Goal: Information Seeking & Learning: Learn about a topic

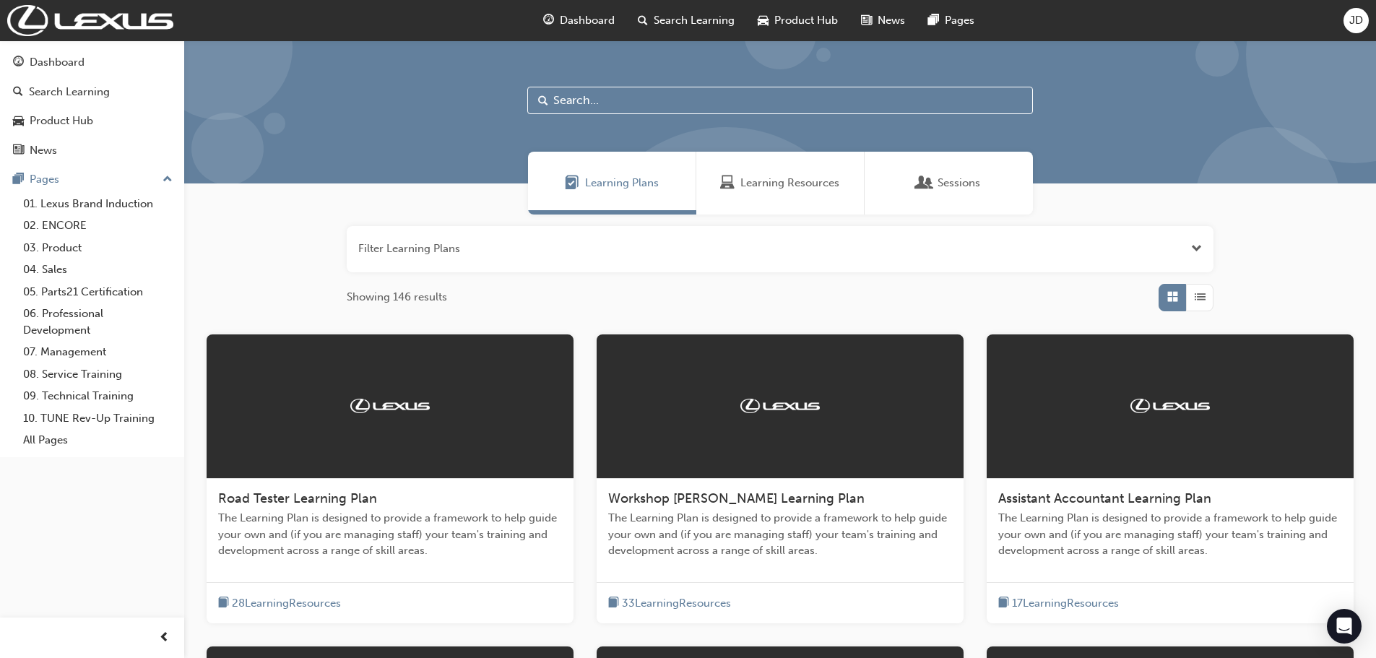
scroll to position [383, 0]
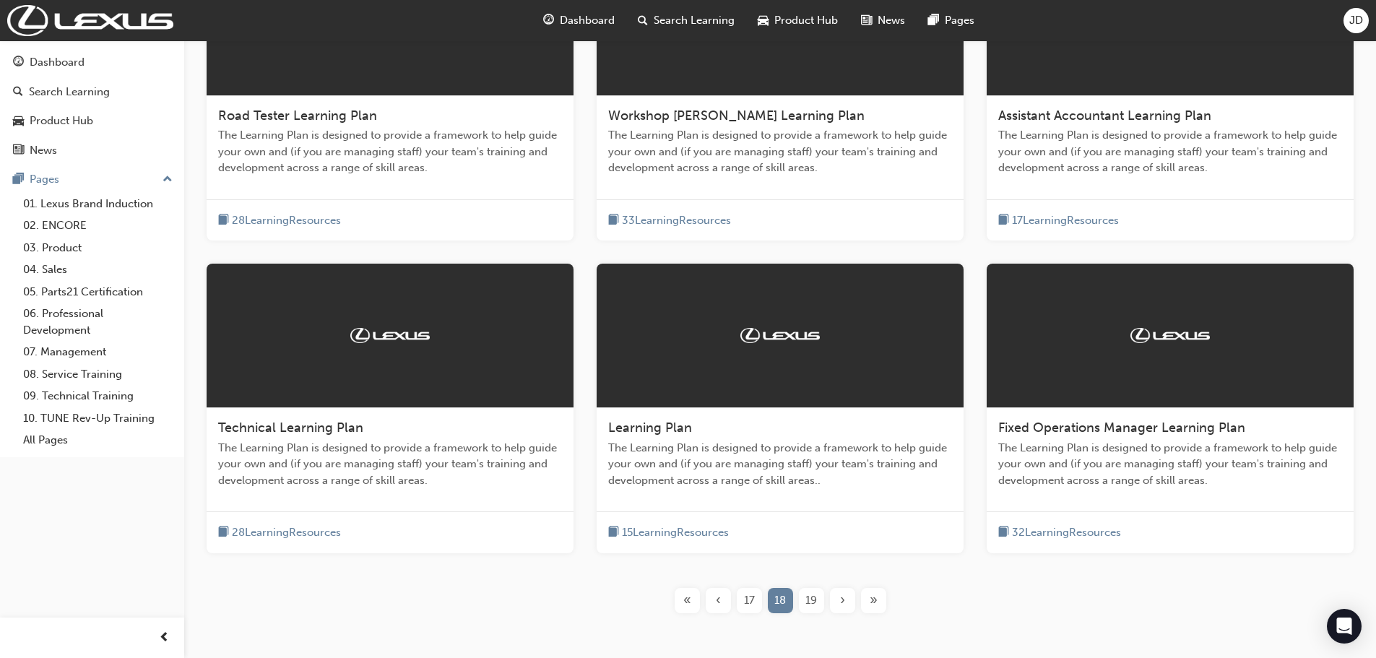
click at [840, 603] on span "›" at bounding box center [842, 600] width 5 height 17
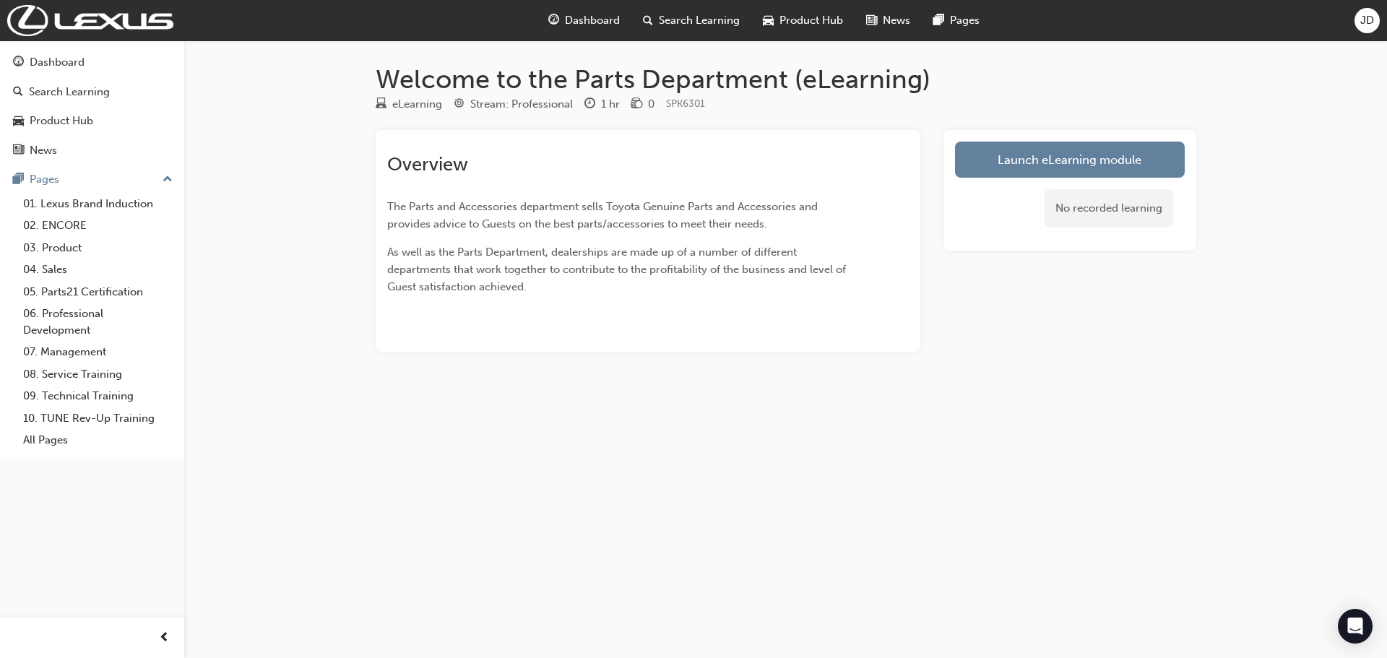
click at [1107, 164] on link "Launch eLearning module" at bounding box center [1070, 160] width 230 height 36
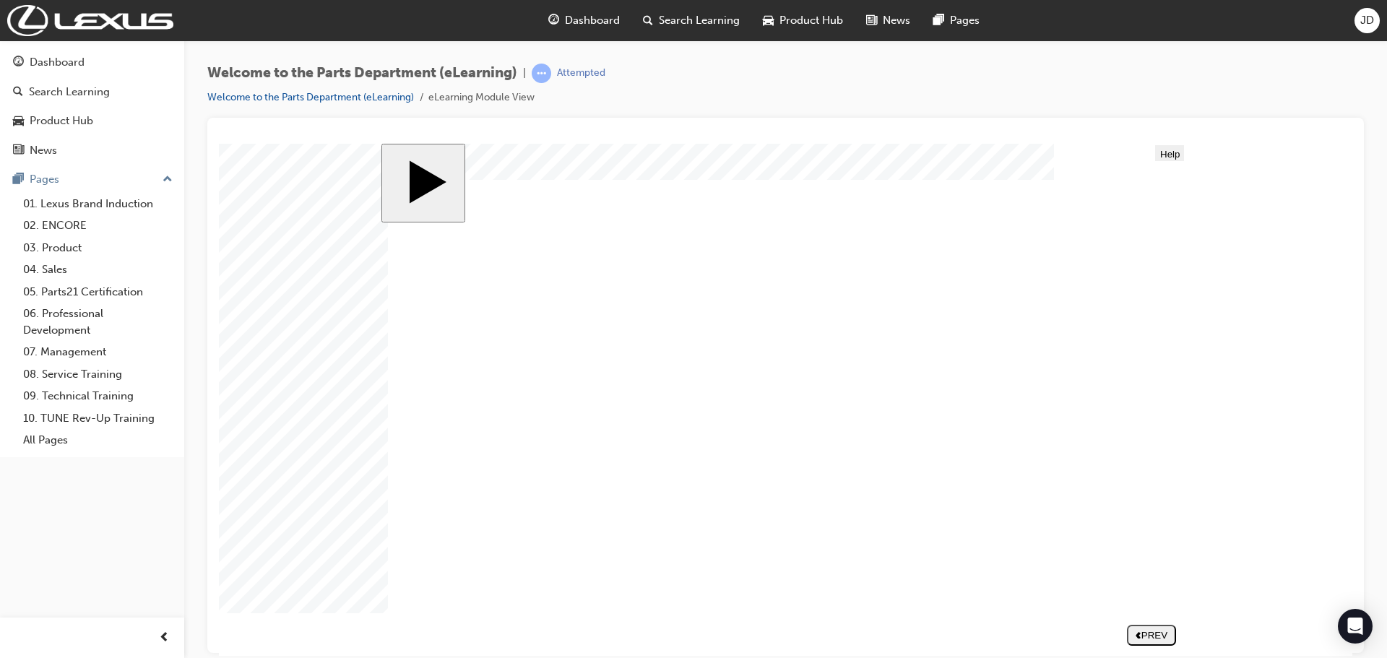
click at [1171, 644] on button "NEXT" at bounding box center [1151, 634] width 49 height 21
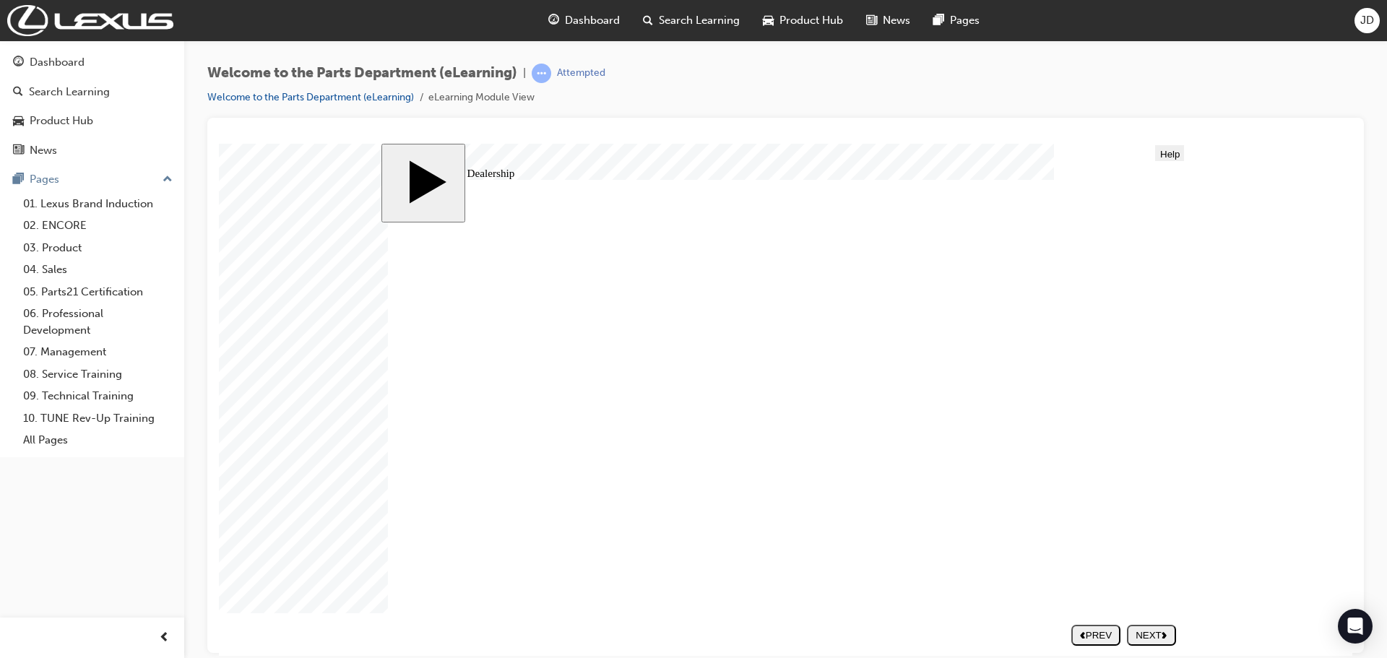
click at [1153, 629] on button "NEXT" at bounding box center [1151, 634] width 49 height 21
type input "5"
drag, startPoint x: 470, startPoint y: 562, endPoint x: 1326, endPoint y: 605, distance: 857.9
click at [1326, 605] on body "slide: Parts Department Organisation Rectangle 1 “Hi, my name is [PERSON_NAME].…" at bounding box center [786, 399] width 1134 height 512
click at [1154, 634] on div "NEXT" at bounding box center [1152, 634] width 38 height 11
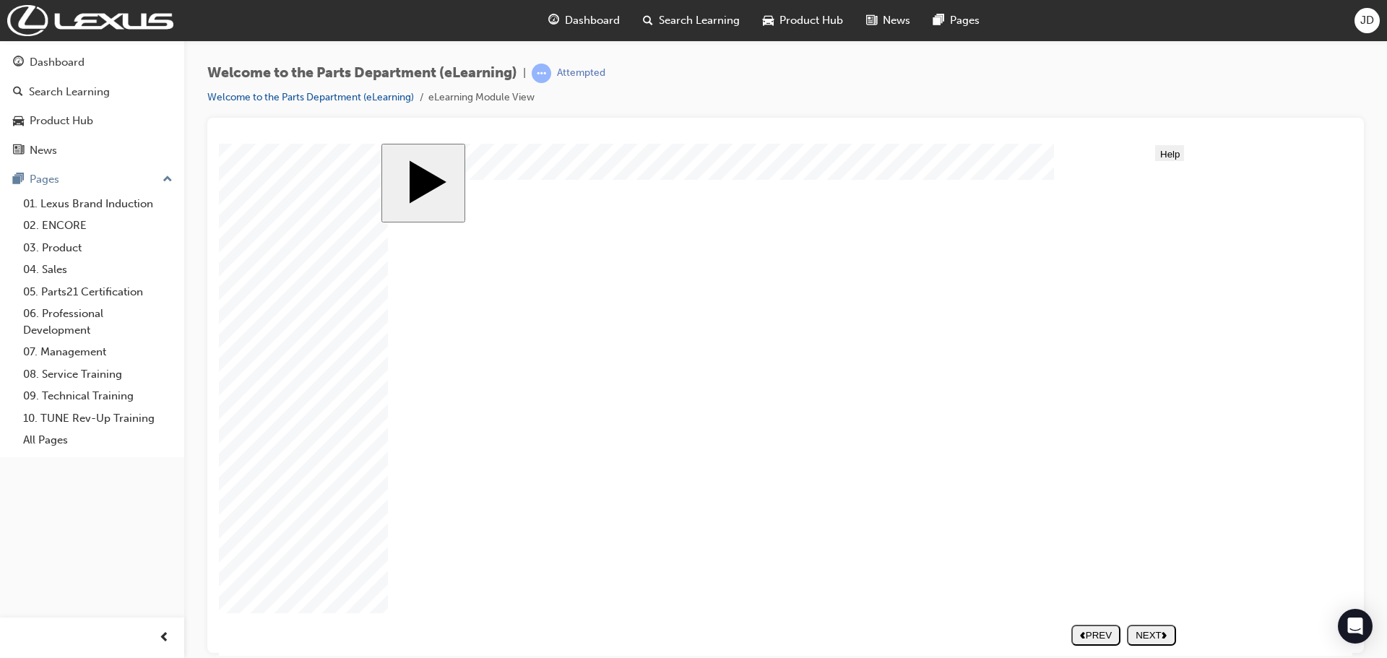
click at [1160, 642] on button "NEXT" at bounding box center [1151, 634] width 49 height 21
drag, startPoint x: 460, startPoint y: 351, endPoint x: 590, endPoint y: 345, distance: 129.5
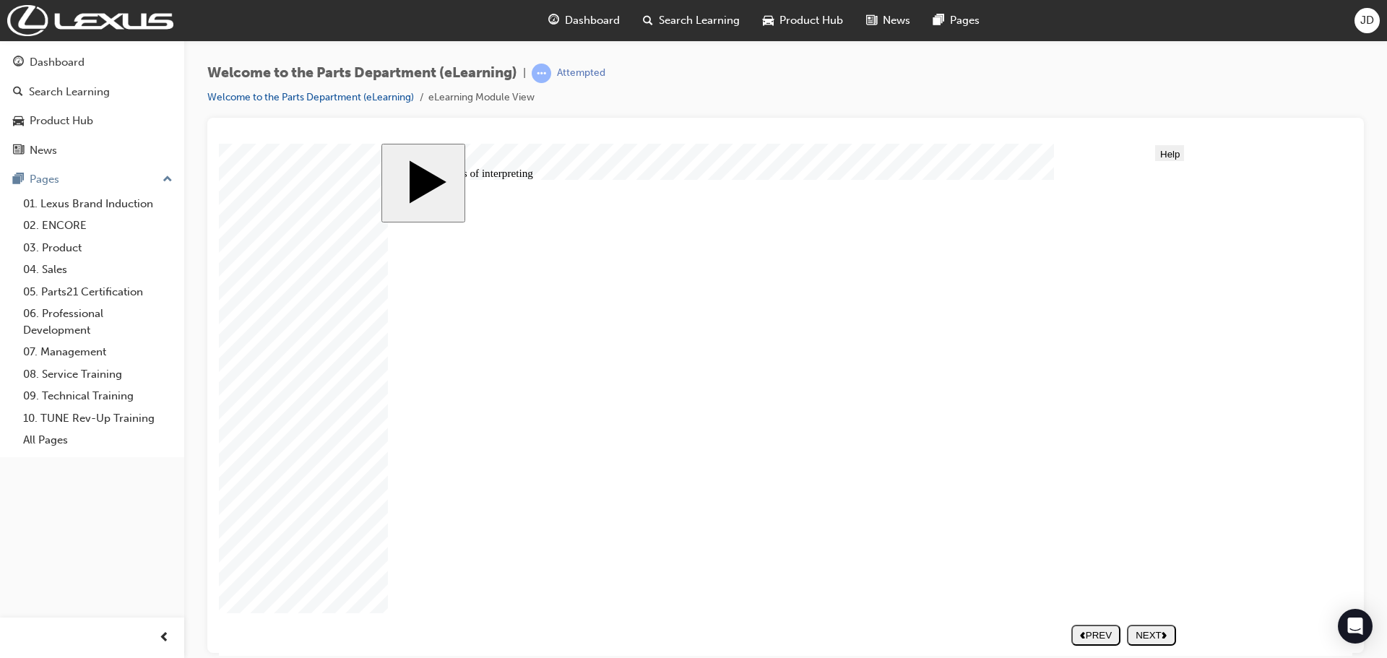
drag, startPoint x: 590, startPoint y: 345, endPoint x: 631, endPoint y: 345, distance: 40.5
click at [1153, 636] on div "NEXT" at bounding box center [1152, 634] width 38 height 11
click at [1168, 640] on div "NEXT" at bounding box center [1152, 634] width 38 height 11
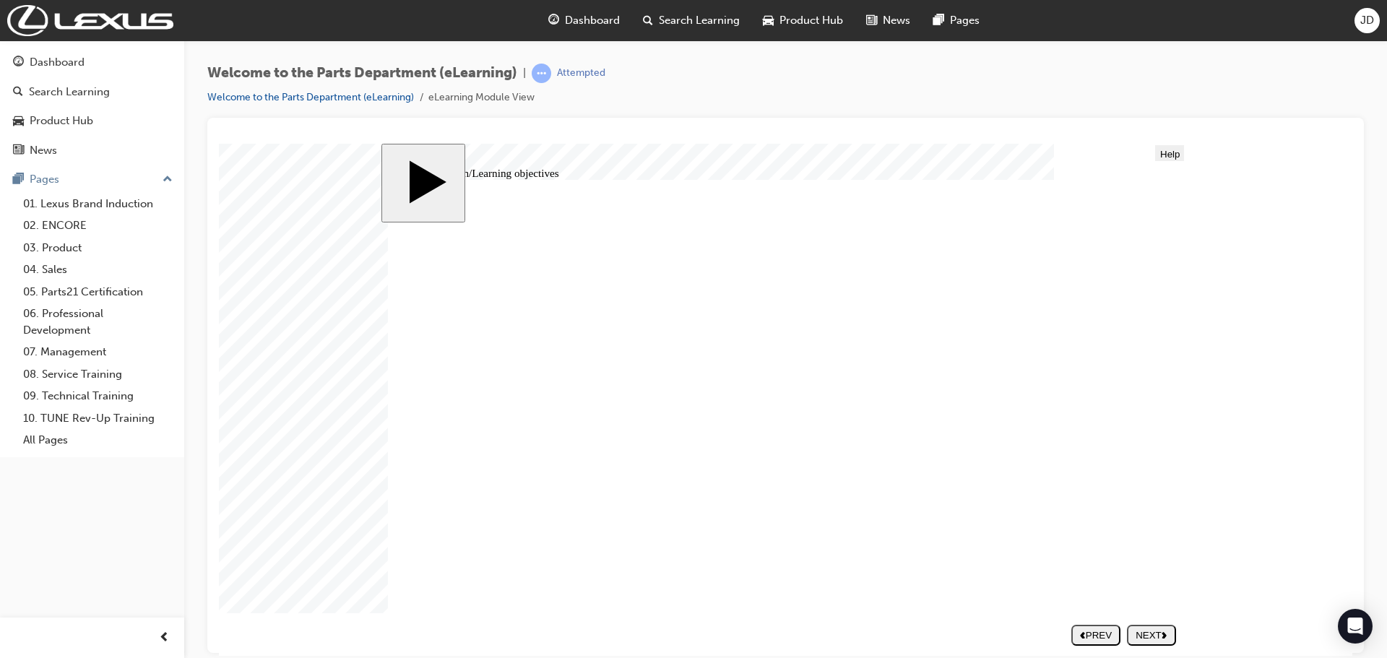
click at [1157, 634] on div "NEXT" at bounding box center [1152, 634] width 38 height 11
click at [1150, 641] on button "NEXT" at bounding box center [1151, 634] width 49 height 21
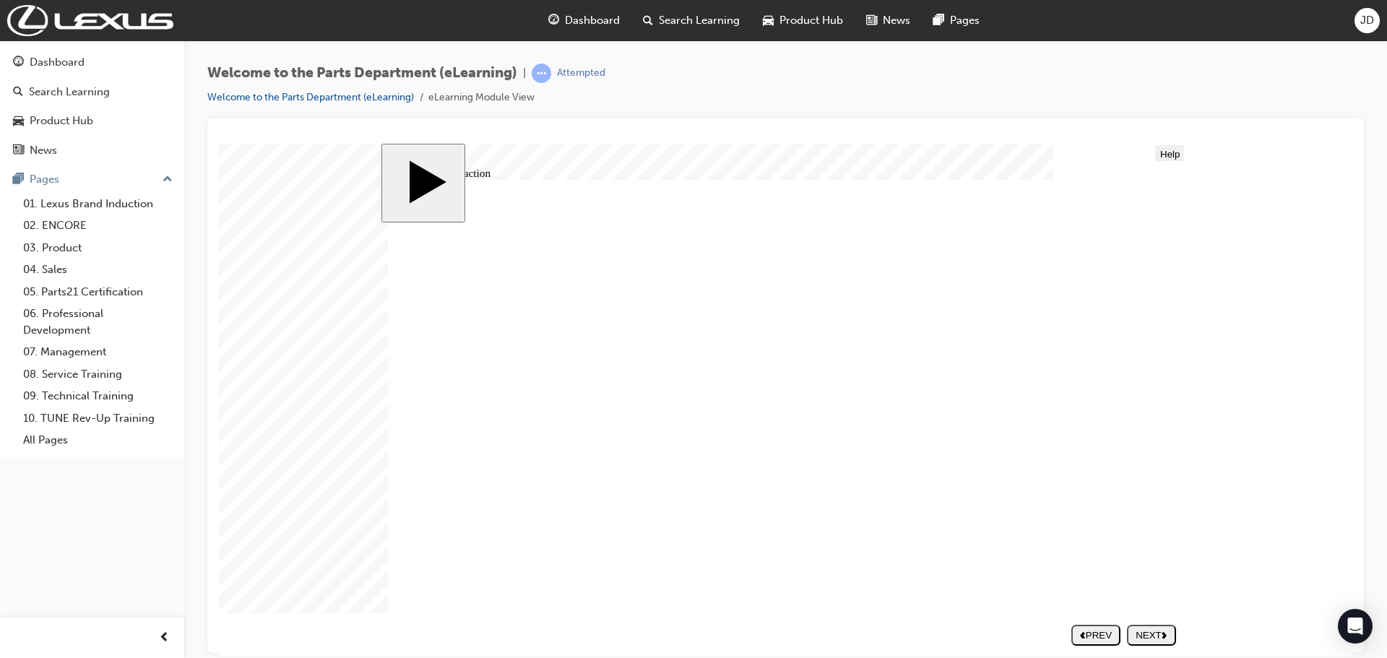
click at [1147, 630] on div "NEXT" at bounding box center [1152, 634] width 38 height 11
click at [1162, 638] on nav "SUBMIT NEXT PREV" at bounding box center [1119, 634] width 111 height 32
drag, startPoint x: 857, startPoint y: 453, endPoint x: 868, endPoint y: 488, distance: 36.6
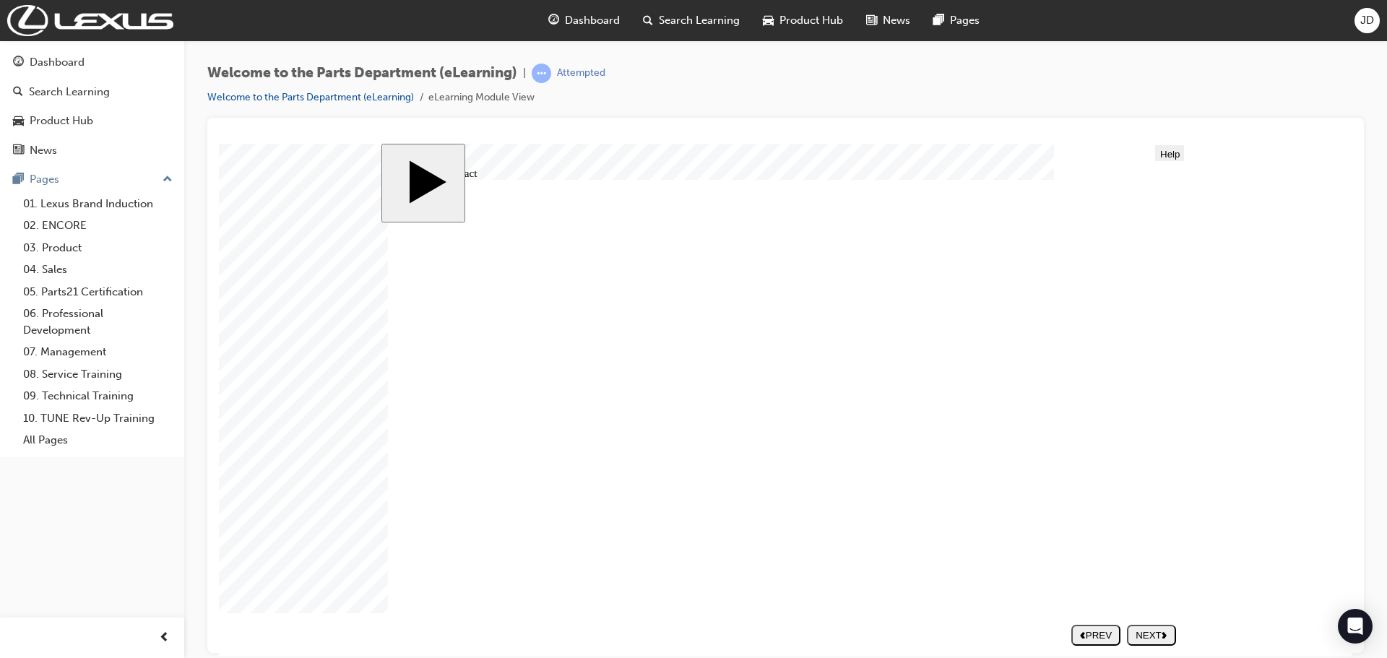
drag, startPoint x: 868, startPoint y: 488, endPoint x: 863, endPoint y: 502, distance: 15.3
click at [1167, 632] on icon "next" at bounding box center [1165, 634] width 6 height 7
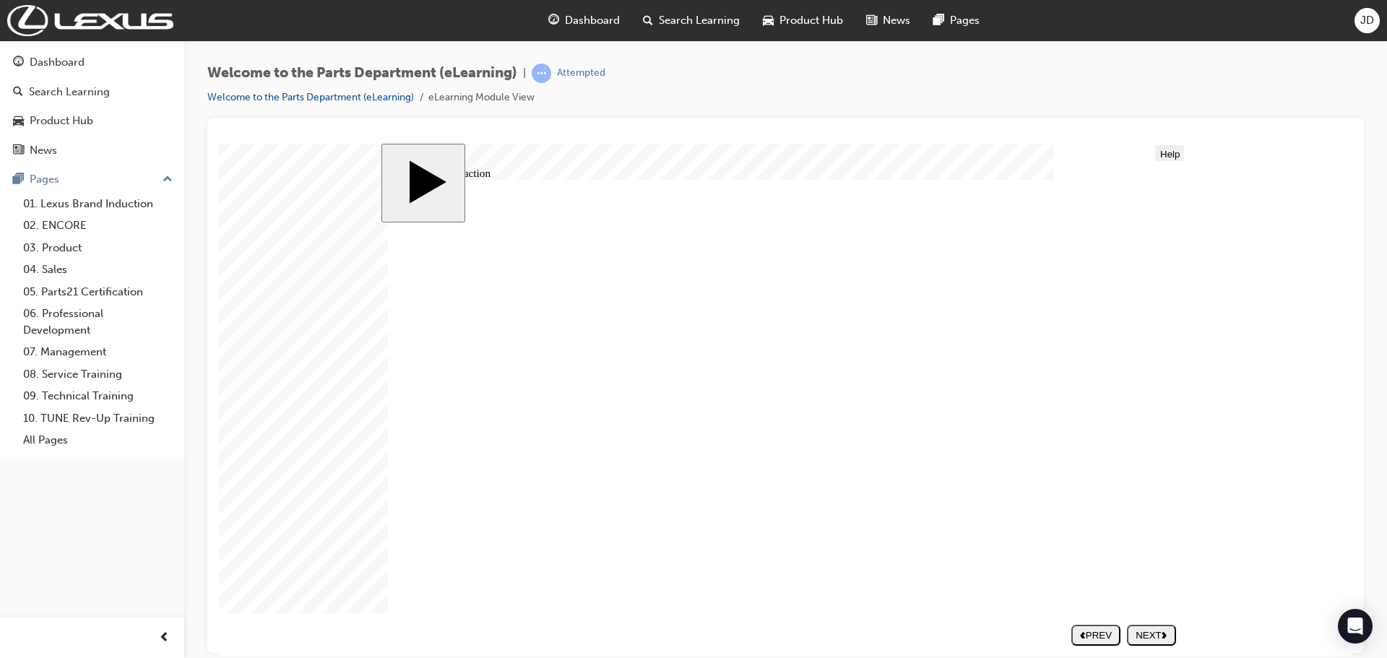
click at [1277, 436] on body "slide: Guest Interaction Guest Interaction Line 2 Line 2 Rectangle 1 Build Rapp…" at bounding box center [786, 399] width 1134 height 512
click at [1162, 640] on div "NEXT" at bounding box center [1152, 634] width 38 height 11
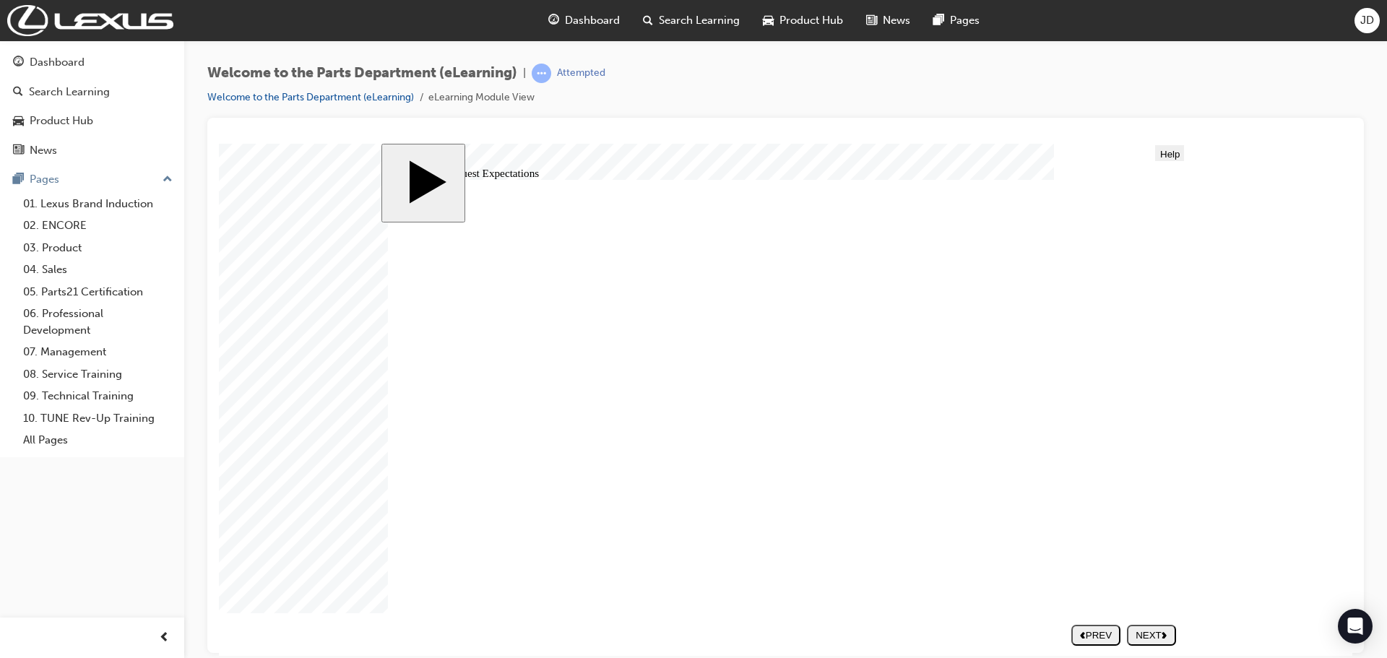
drag, startPoint x: 720, startPoint y: 284, endPoint x: 727, endPoint y: 258, distance: 26.8
click at [1154, 634] on div "NEXT" at bounding box center [1152, 634] width 38 height 11
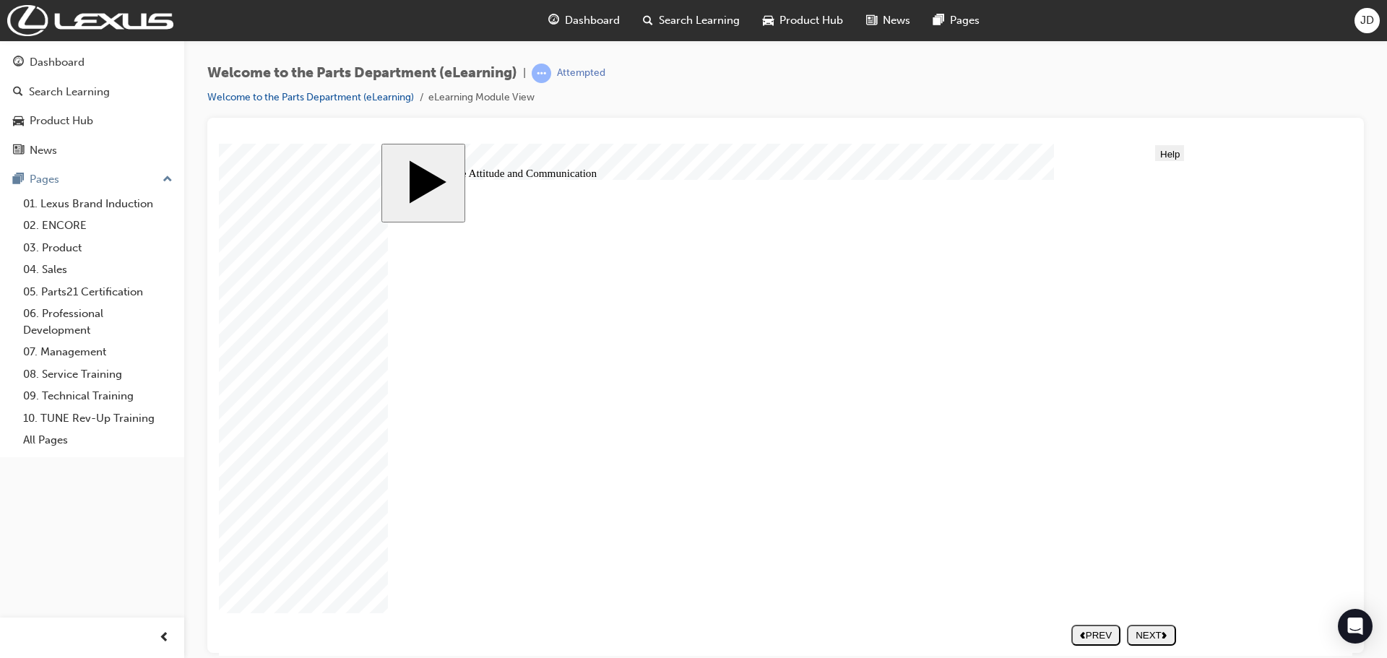
type input "2"
drag, startPoint x: 519, startPoint y: 567, endPoint x: 1148, endPoint y: 619, distance: 631.4
click at [1152, 634] on div "NEXT" at bounding box center [1152, 634] width 38 height 11
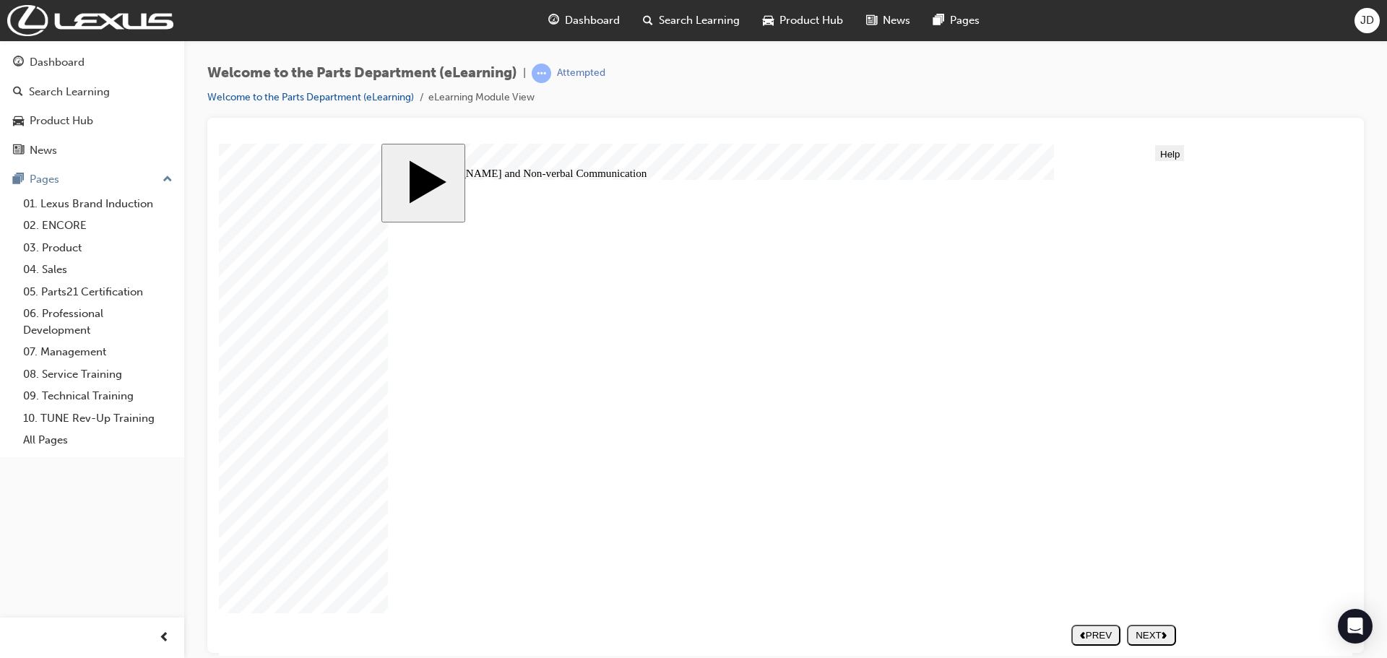
click at [1160, 630] on div "NEXT" at bounding box center [1152, 634] width 38 height 11
click at [1148, 639] on div "NEXT" at bounding box center [1152, 634] width 38 height 11
click at [1150, 633] on div "NEXT" at bounding box center [1152, 634] width 38 height 11
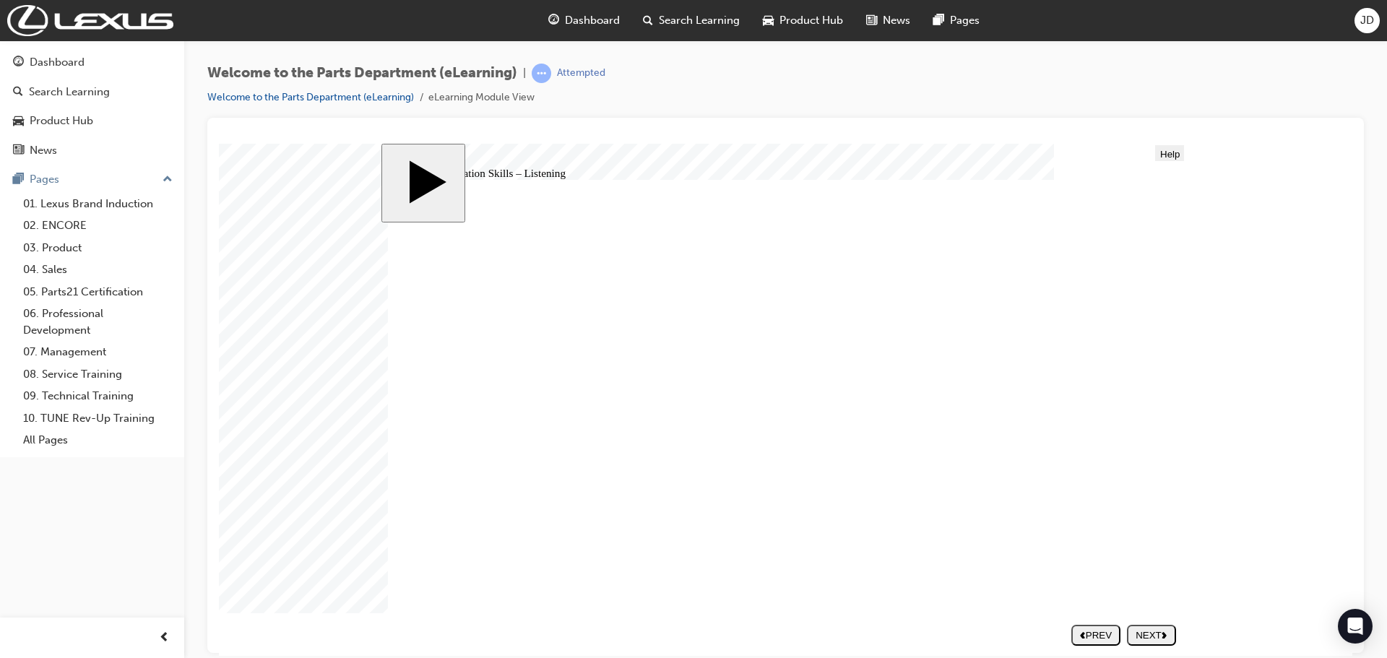
click at [1146, 632] on div "NEXT" at bounding box center [1152, 634] width 38 height 11
click at [1143, 628] on button "NEXT" at bounding box center [1151, 634] width 49 height 21
drag, startPoint x: 562, startPoint y: 308, endPoint x: 574, endPoint y: 569, distance: 261.8
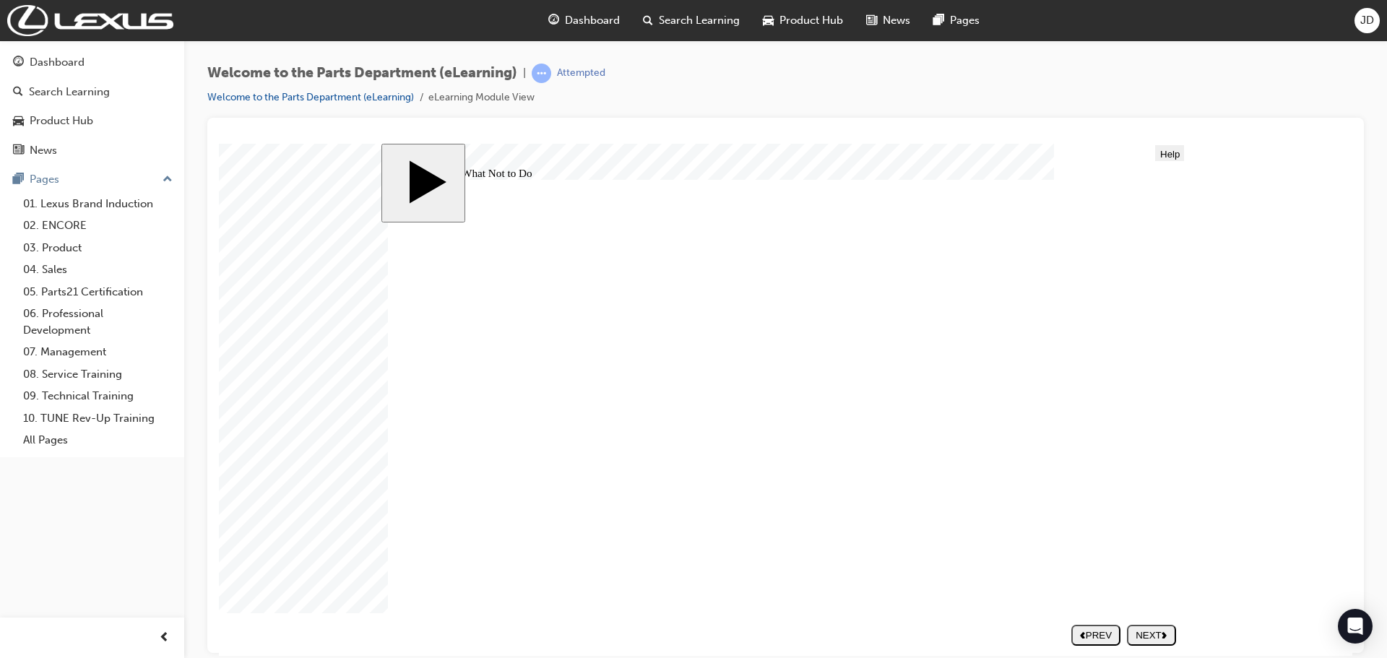
drag, startPoint x: 574, startPoint y: 565, endPoint x: 1032, endPoint y: 543, distance: 458.5
click at [1152, 621] on nav "SUBMIT NEXT PREV" at bounding box center [1119, 634] width 111 height 32
click at [1154, 631] on div "NEXT" at bounding box center [1152, 634] width 38 height 11
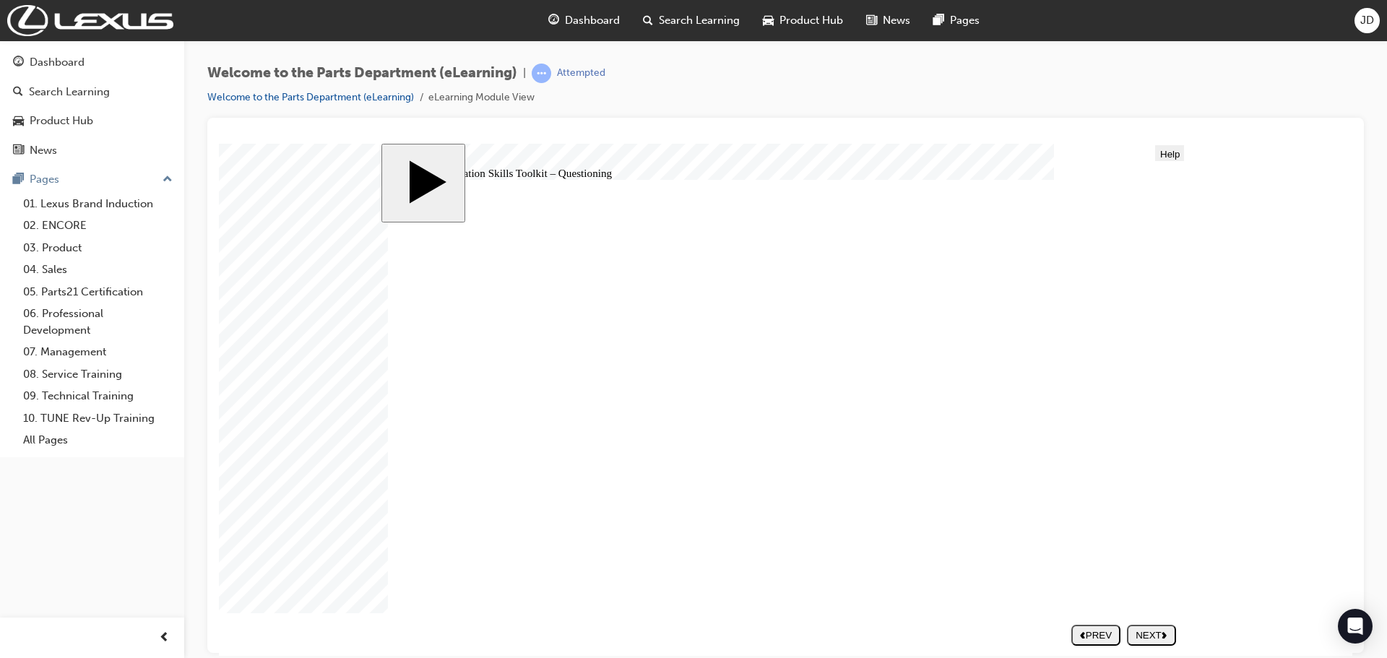
click at [1148, 634] on div "NEXT" at bounding box center [1152, 634] width 38 height 11
drag, startPoint x: 747, startPoint y: 329, endPoint x: 741, endPoint y: 317, distance: 12.9
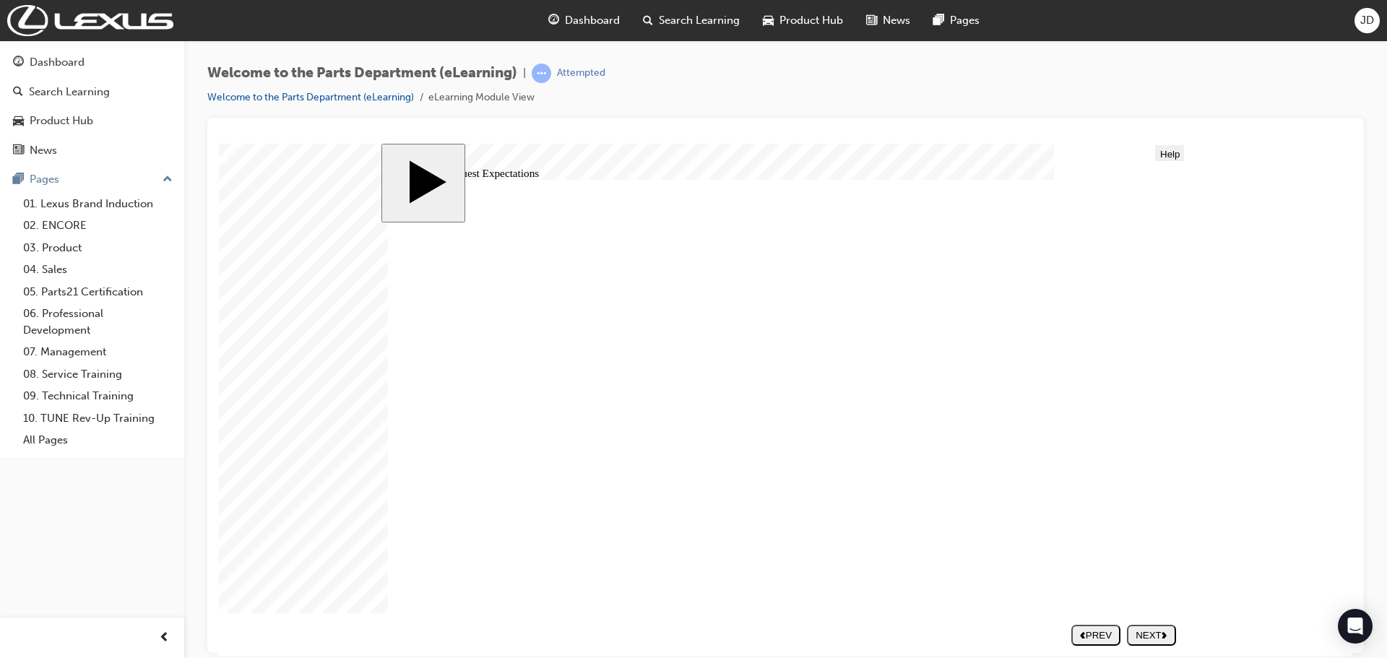
click at [1145, 634] on div "NEXT" at bounding box center [1152, 634] width 38 height 11
click at [1155, 634] on div "NEXT" at bounding box center [1152, 634] width 38 height 11
click at [1157, 639] on div "NEXT" at bounding box center [1152, 634] width 38 height 11
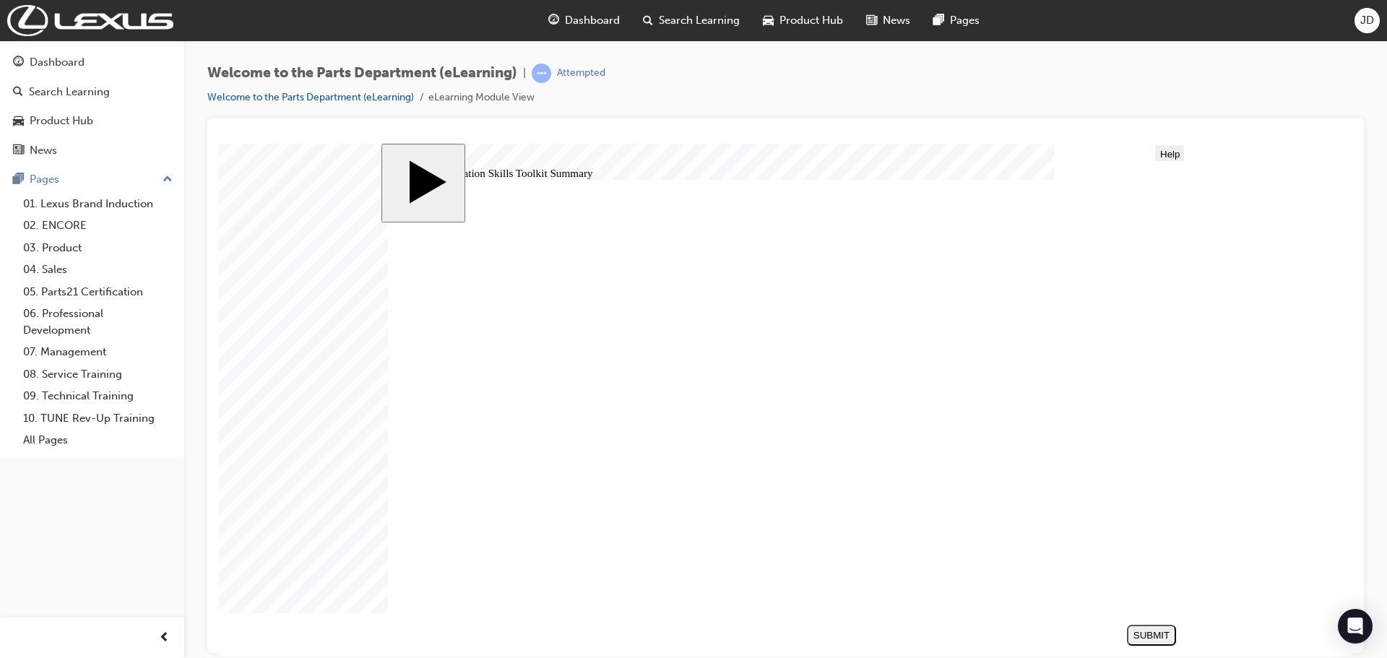
drag, startPoint x: 592, startPoint y: 290, endPoint x: 720, endPoint y: 360, distance: 144.8
drag, startPoint x: 603, startPoint y: 373, endPoint x: 751, endPoint y: 397, distance: 150.7
drag, startPoint x: 608, startPoint y: 413, endPoint x: 916, endPoint y: 357, distance: 313.5
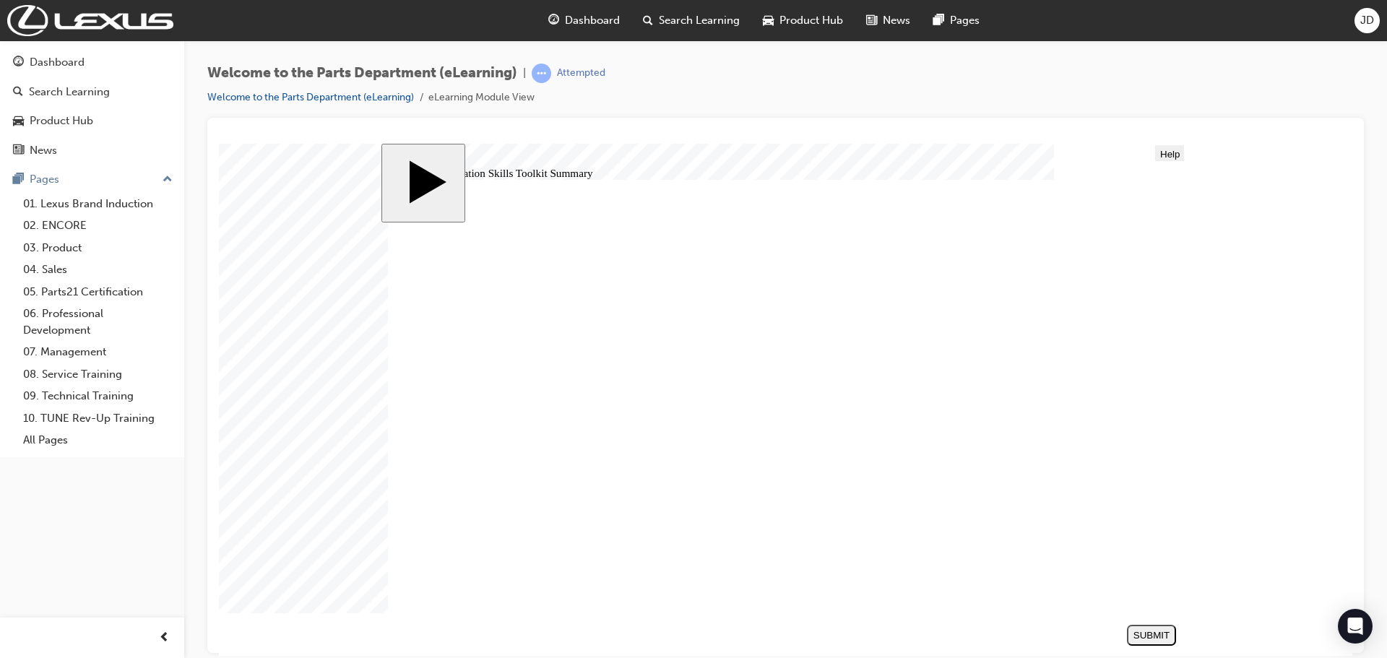
drag, startPoint x: 610, startPoint y: 458, endPoint x: 1094, endPoint y: 367, distance: 492.5
drag, startPoint x: 758, startPoint y: 397, endPoint x: 769, endPoint y: 397, distance: 11.6
drag, startPoint x: 590, startPoint y: 547, endPoint x: 1076, endPoint y: 415, distance: 503.7
drag, startPoint x: 590, startPoint y: 511, endPoint x: 917, endPoint y: 416, distance: 340.7
drag, startPoint x: 618, startPoint y: 585, endPoint x: 941, endPoint y: 443, distance: 352.9
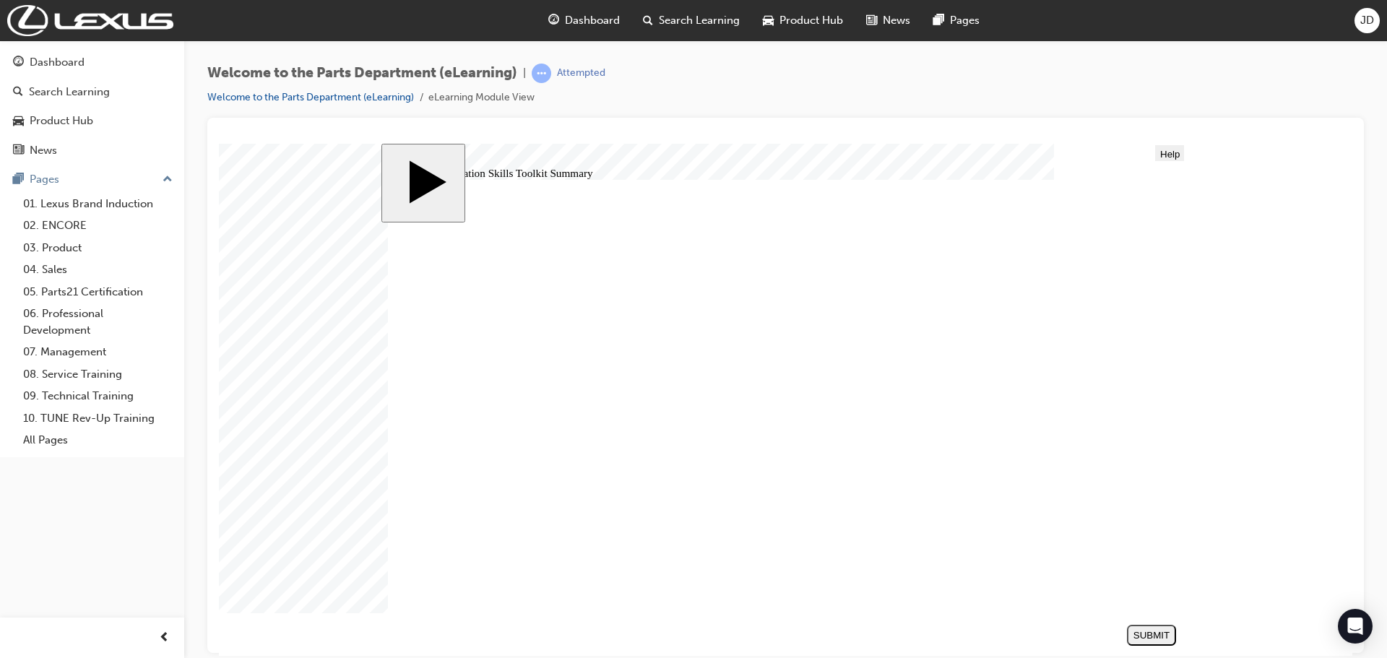
click at [1152, 644] on button "SUBMIT" at bounding box center [1151, 634] width 49 height 21
click at [1151, 634] on div "NEXT" at bounding box center [1152, 634] width 38 height 11
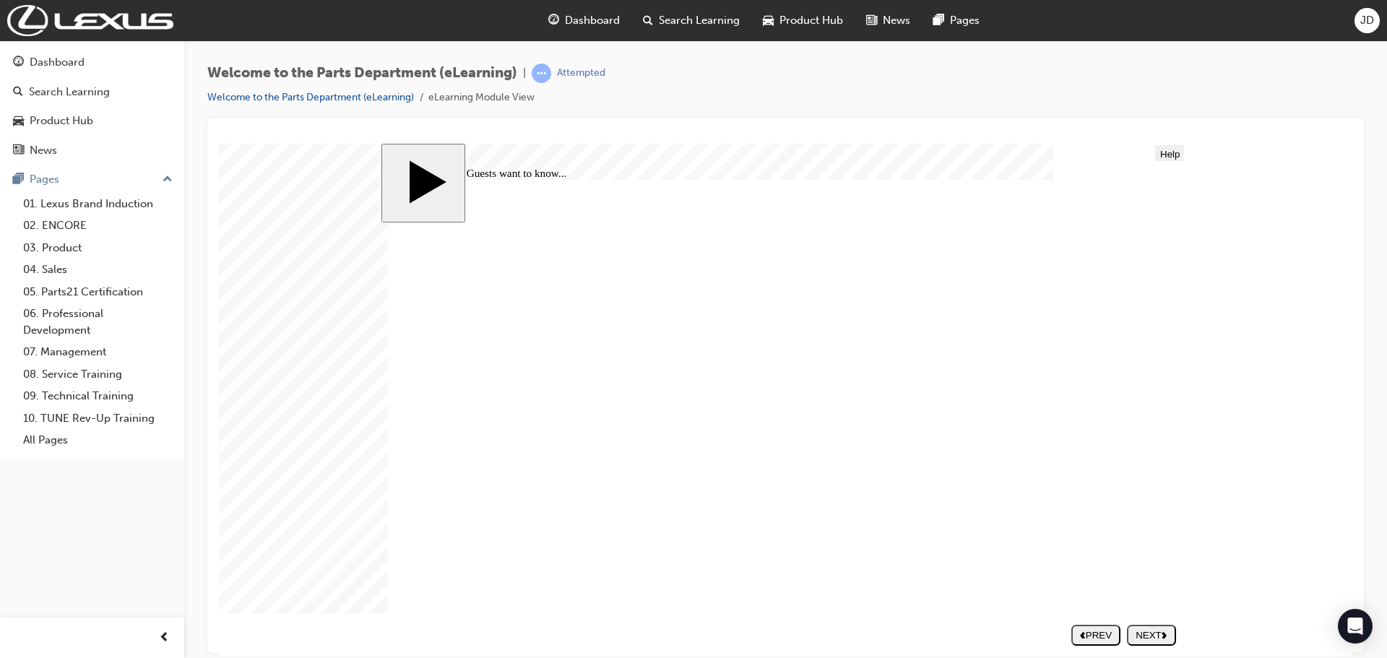
click at [1162, 630] on div "NEXT" at bounding box center [1152, 634] width 38 height 11
drag, startPoint x: 516, startPoint y: 521, endPoint x: 756, endPoint y: 534, distance: 240.2
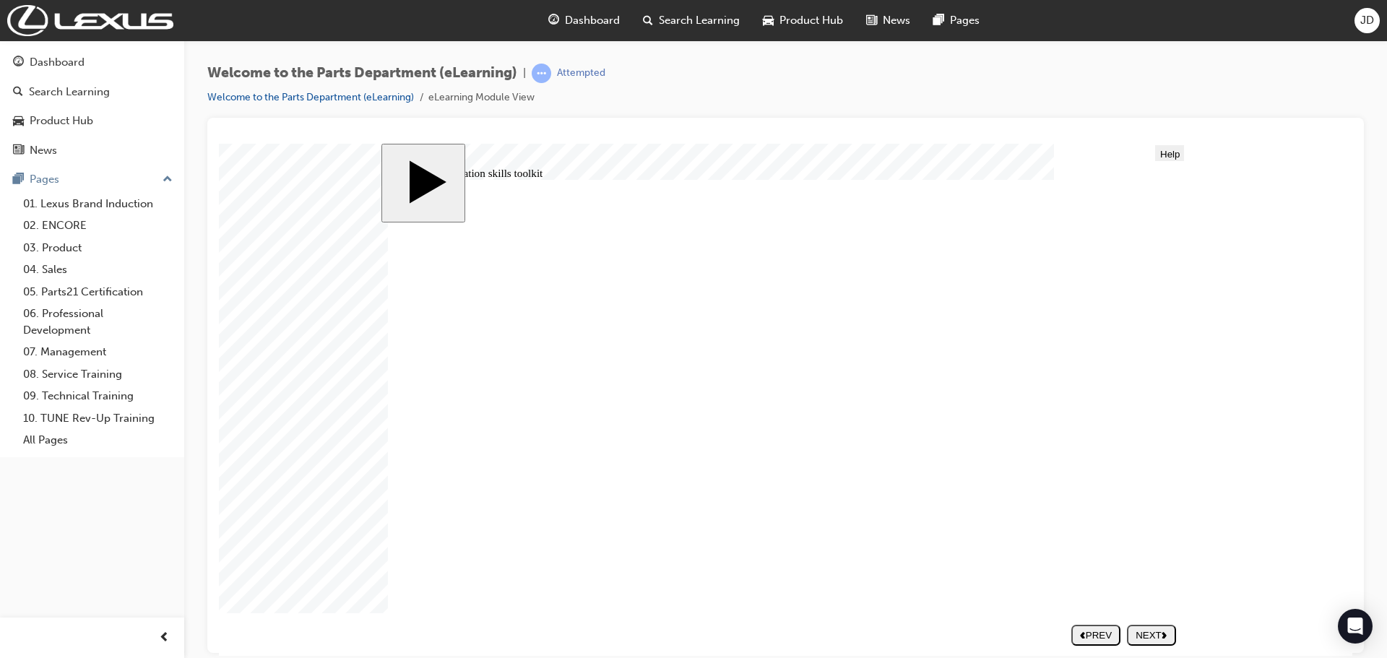
drag, startPoint x: 1003, startPoint y: 517, endPoint x: 1055, endPoint y: 435, distance: 96.4
drag, startPoint x: 1045, startPoint y: 402, endPoint x: 1058, endPoint y: 415, distance: 18.9
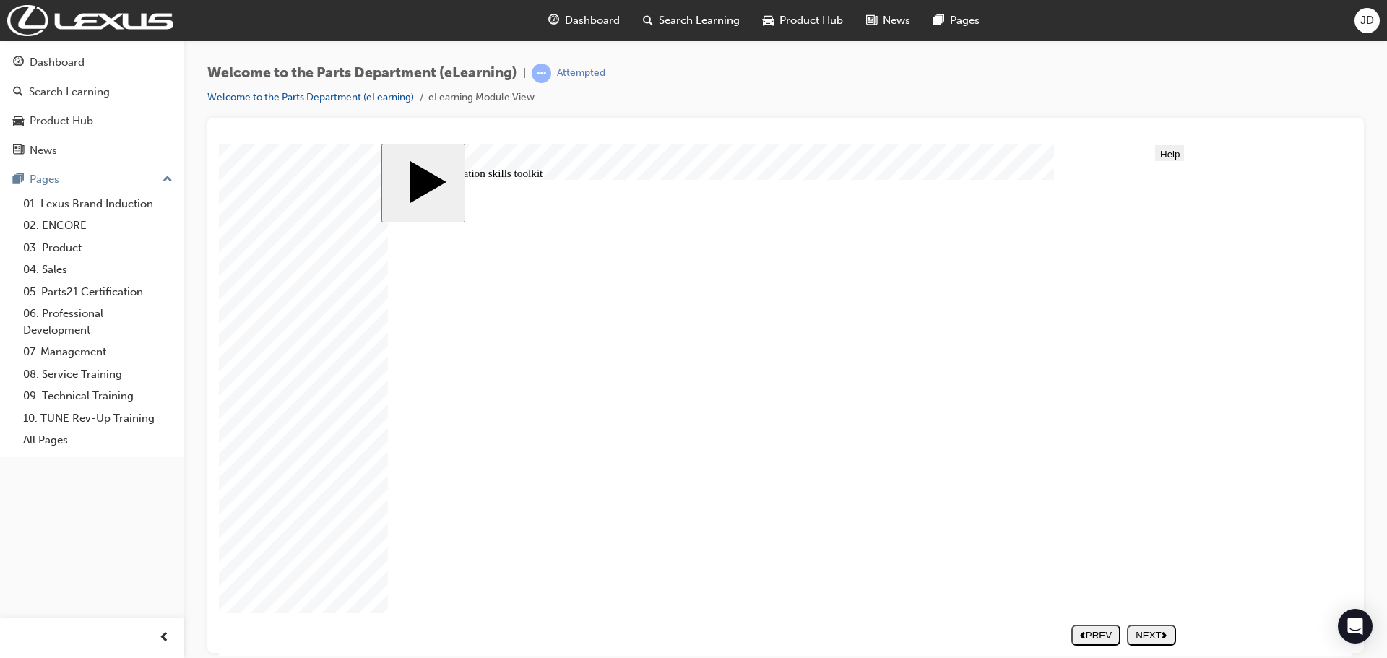
click at [1156, 631] on div "NEXT" at bounding box center [1152, 634] width 38 height 11
click at [1151, 631] on div "NEXT" at bounding box center [1152, 634] width 38 height 11
click at [1150, 632] on div "NEXT" at bounding box center [1152, 634] width 38 height 11
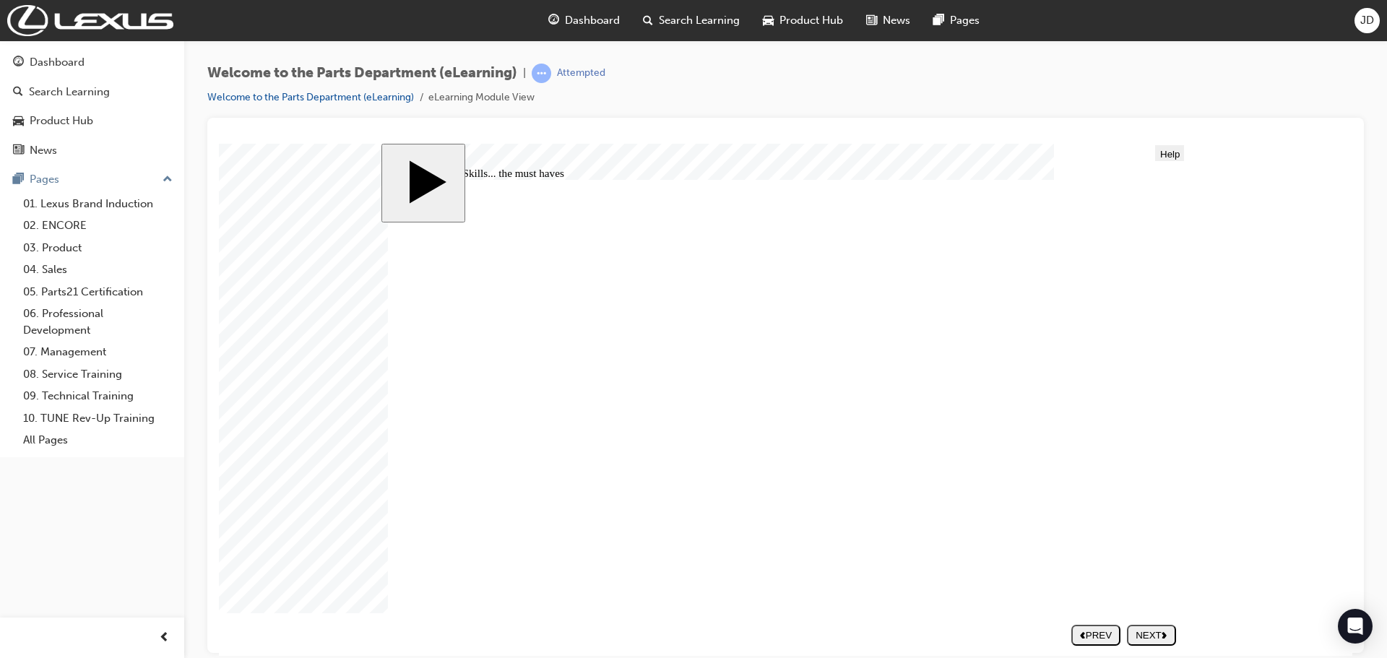
click at [1157, 634] on div "NEXT" at bounding box center [1152, 634] width 38 height 11
radio input "true"
click at [1165, 643] on button "SUBMIT" at bounding box center [1151, 634] width 49 height 21
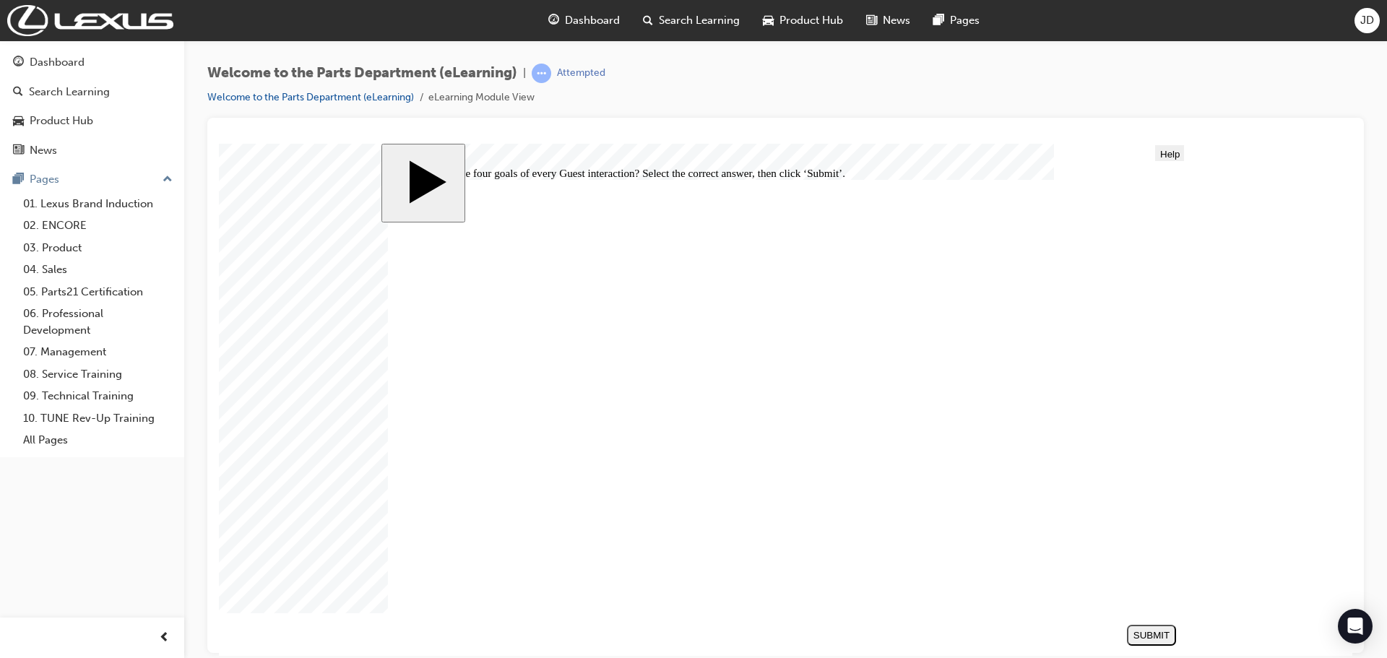
radio input "false"
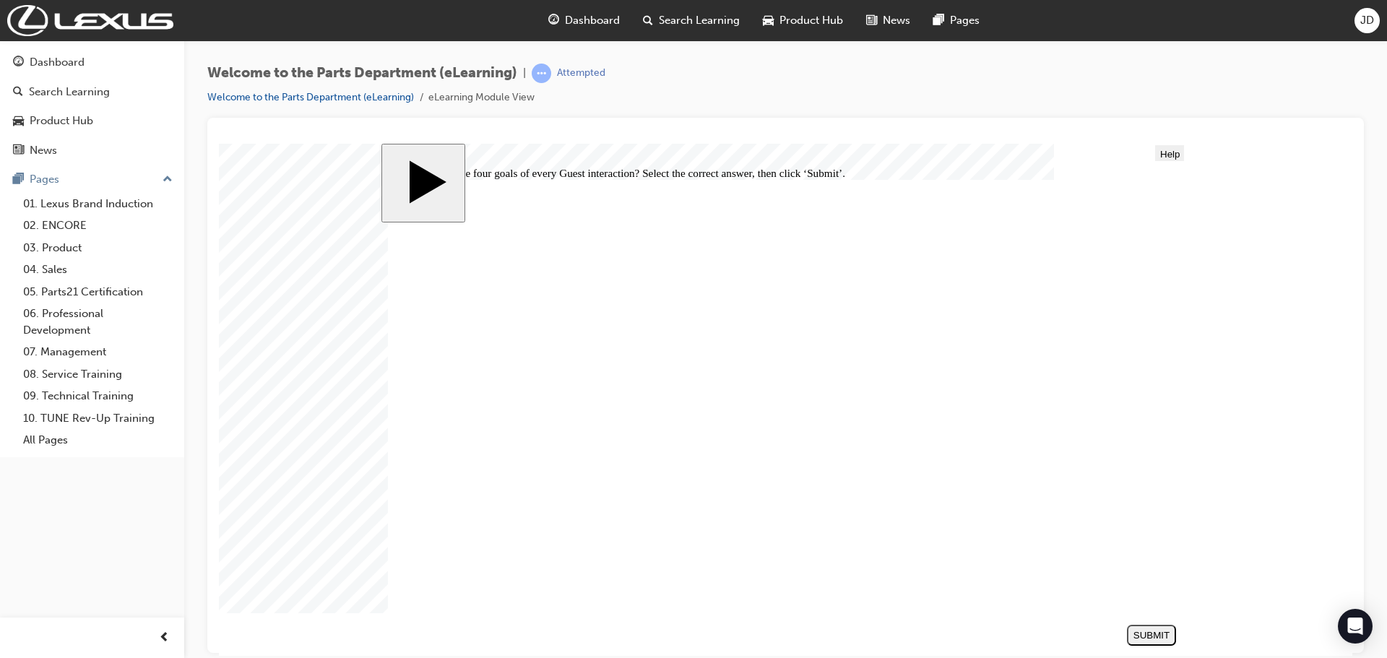
radio input "true"
click at [1152, 633] on div "SUBMIT" at bounding box center [1152, 634] width 38 height 11
checkbox input "true"
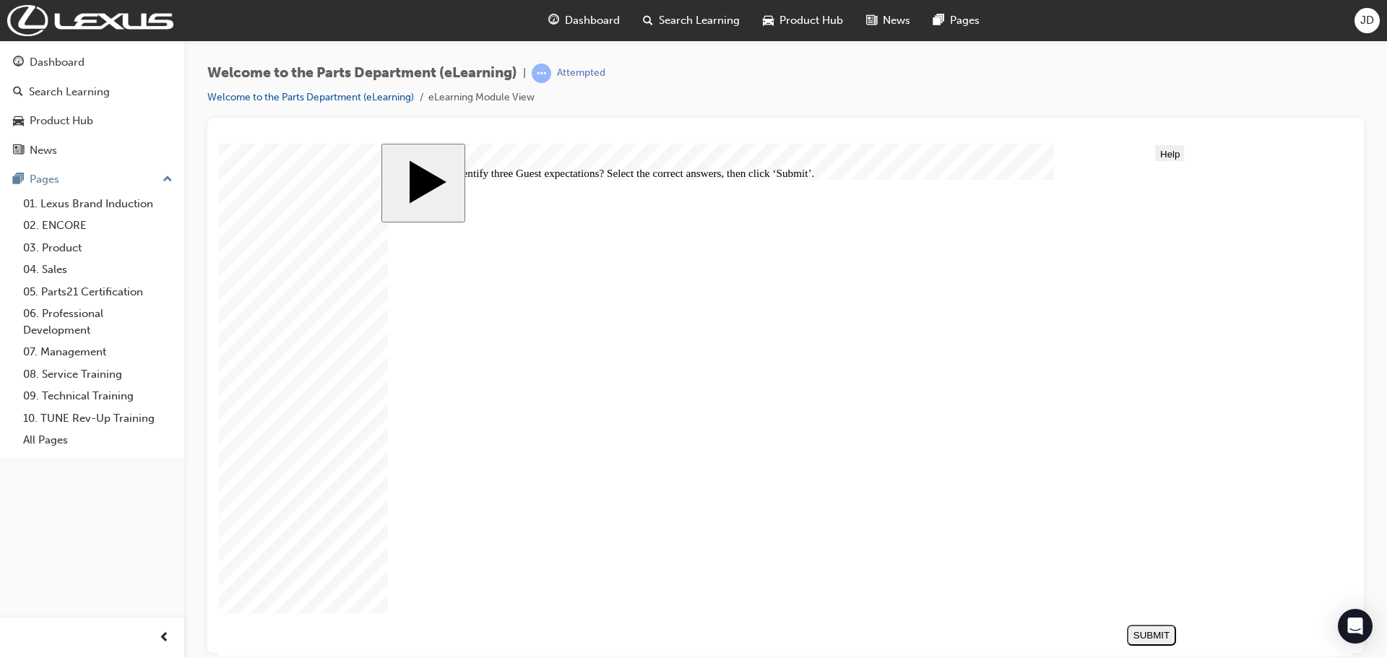
checkbox input "true"
click at [1140, 634] on div "SUBMIT" at bounding box center [1152, 634] width 38 height 11
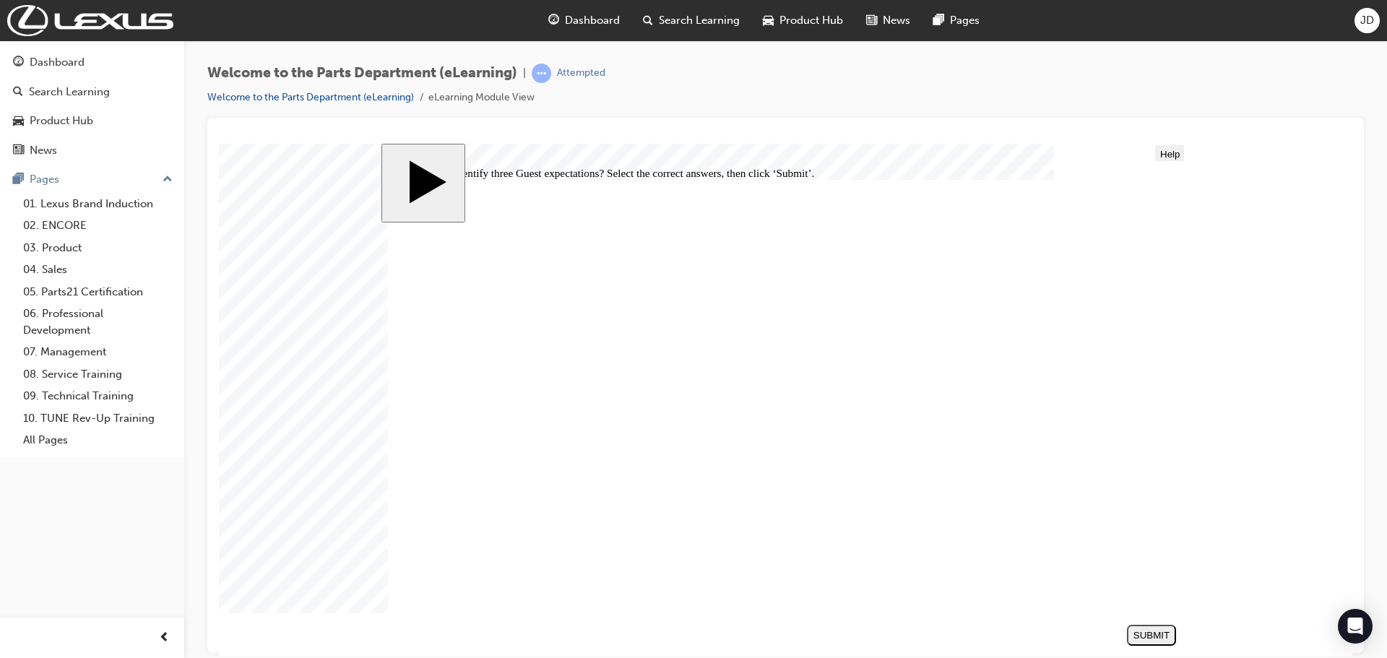
radio input "false"
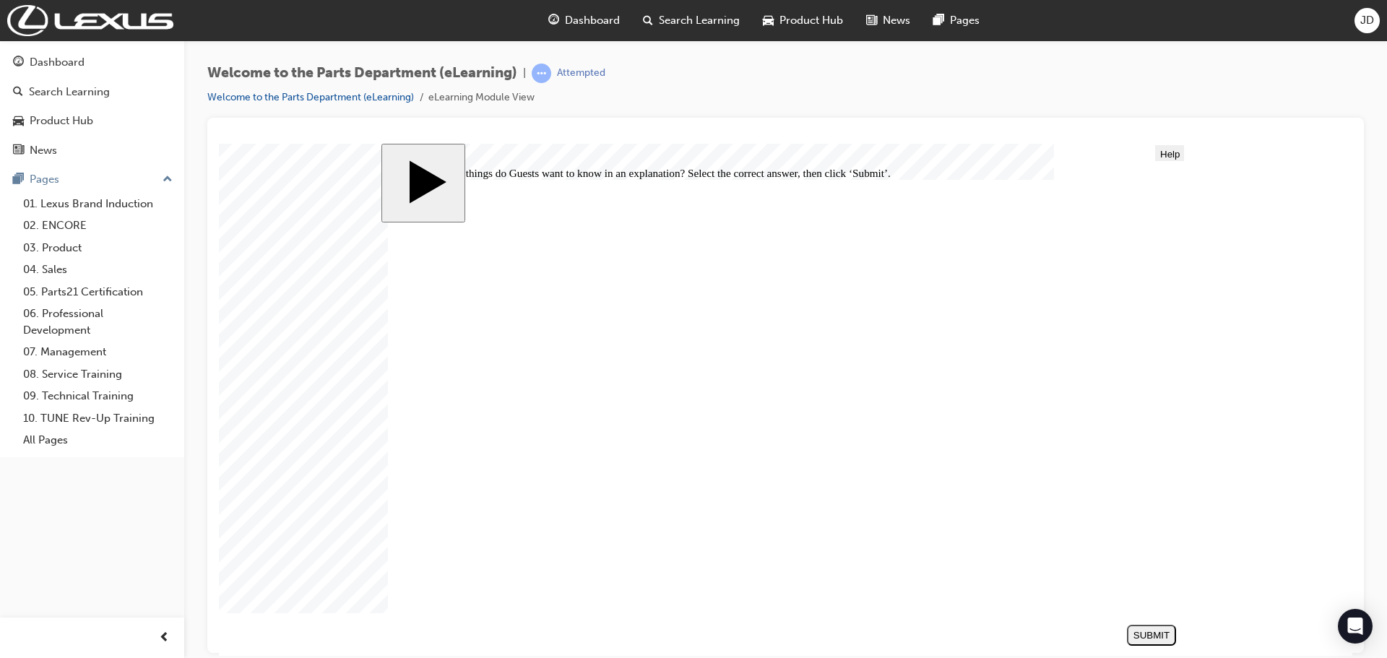
click at [1150, 642] on button "SUBMIT" at bounding box center [1151, 634] width 49 height 21
radio input "false"
radio input "true"
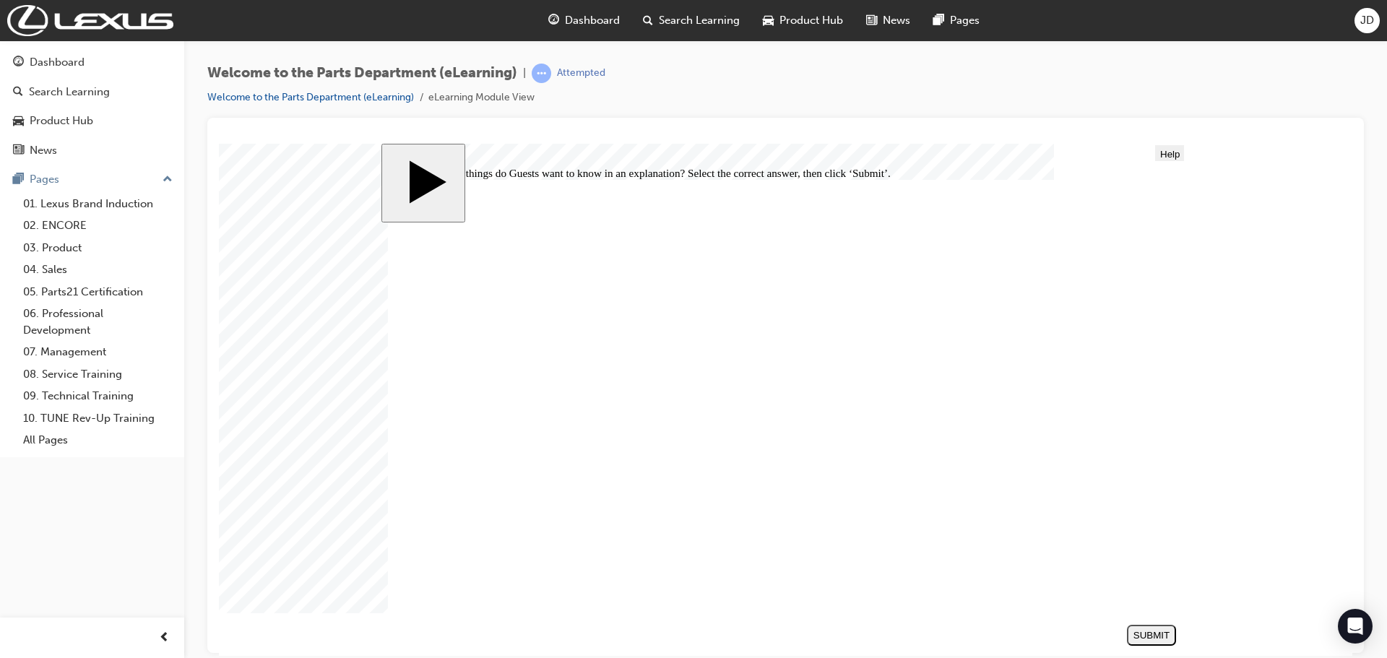
click at [1180, 635] on section "SUBMIT NEXT PREV" at bounding box center [782, 634] width 802 height 32
click at [1147, 635] on div "SUBMIT" at bounding box center [1152, 634] width 38 height 11
click at [1144, 634] on div "SUBMIT" at bounding box center [1152, 634] width 38 height 11
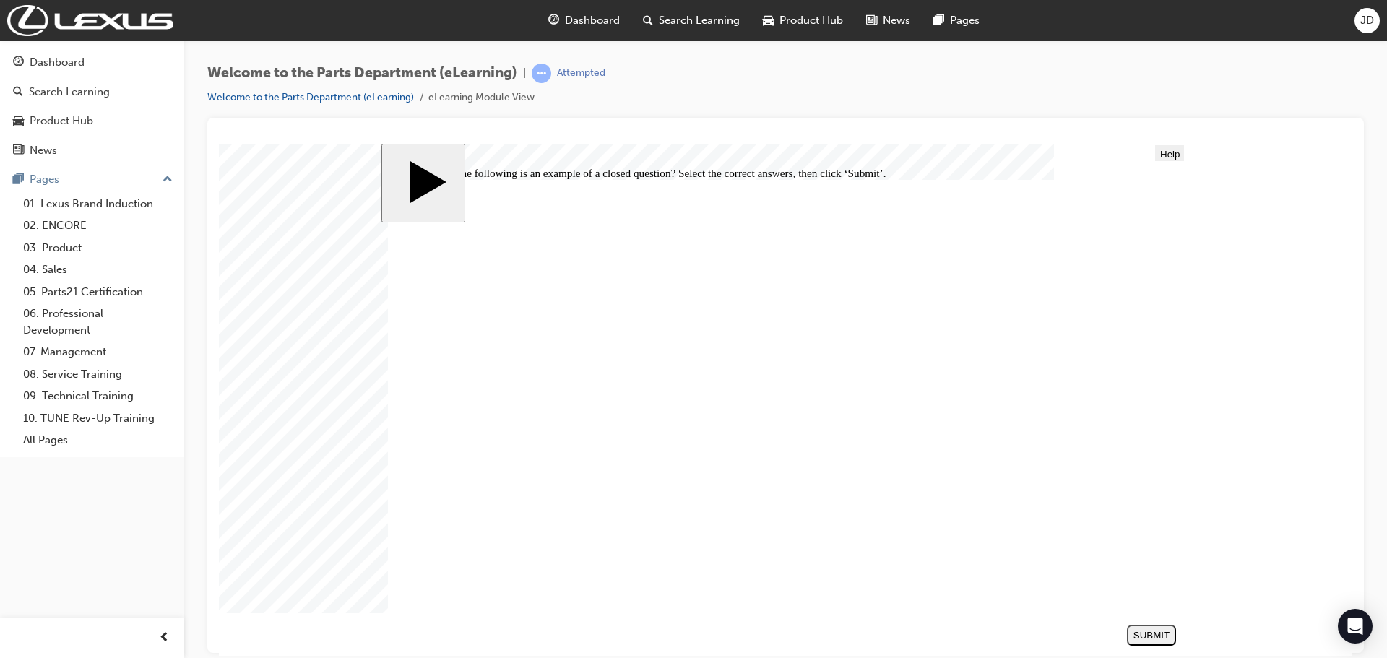
checkbox input "false"
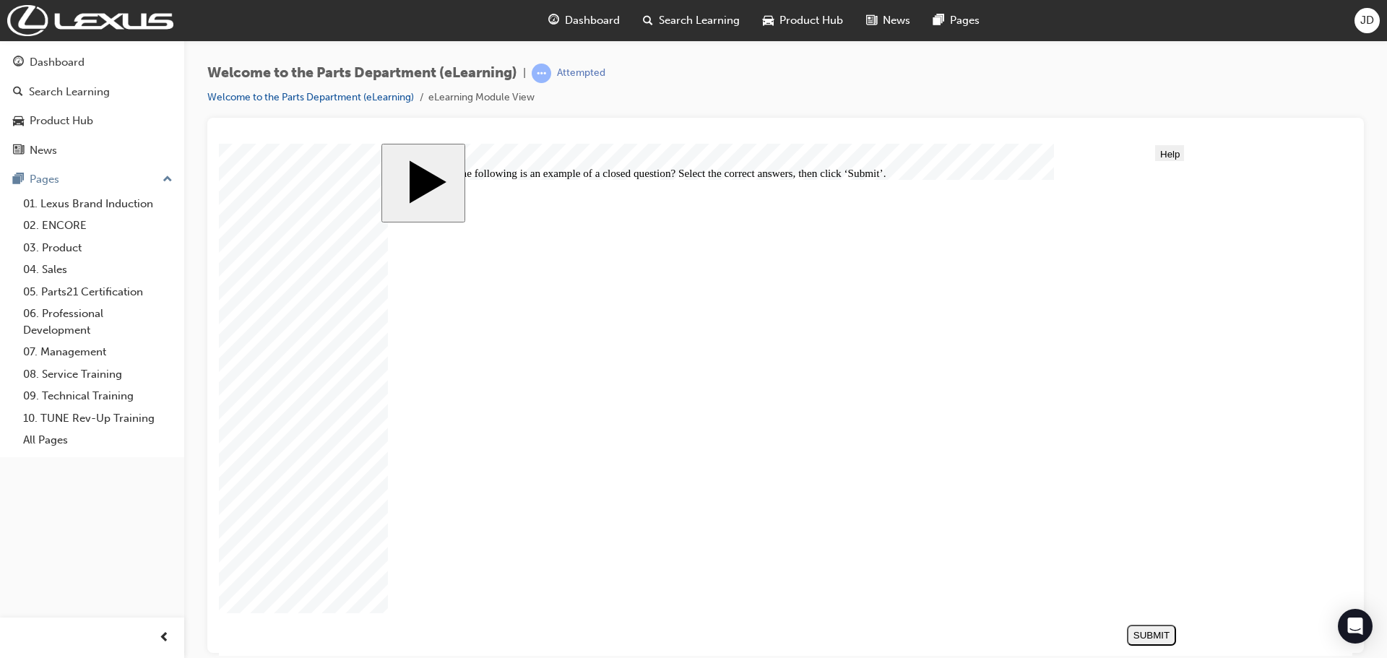
checkbox input "false"
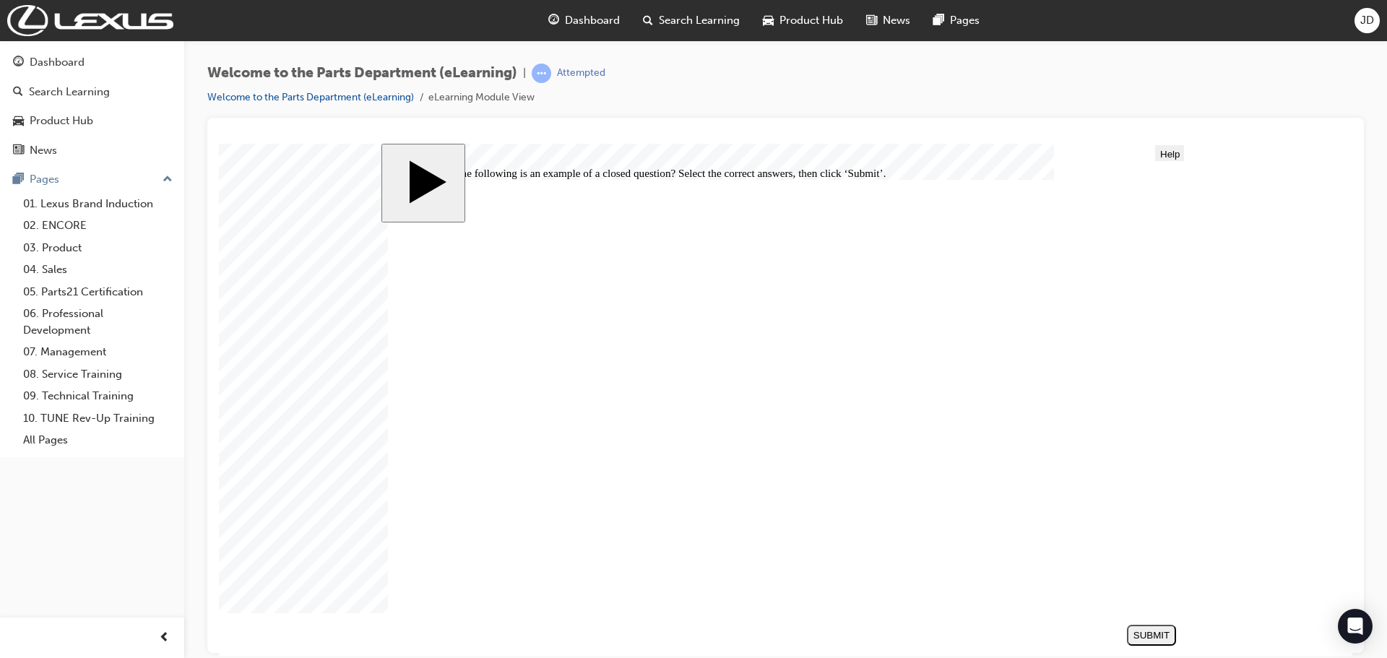
checkbox input "true"
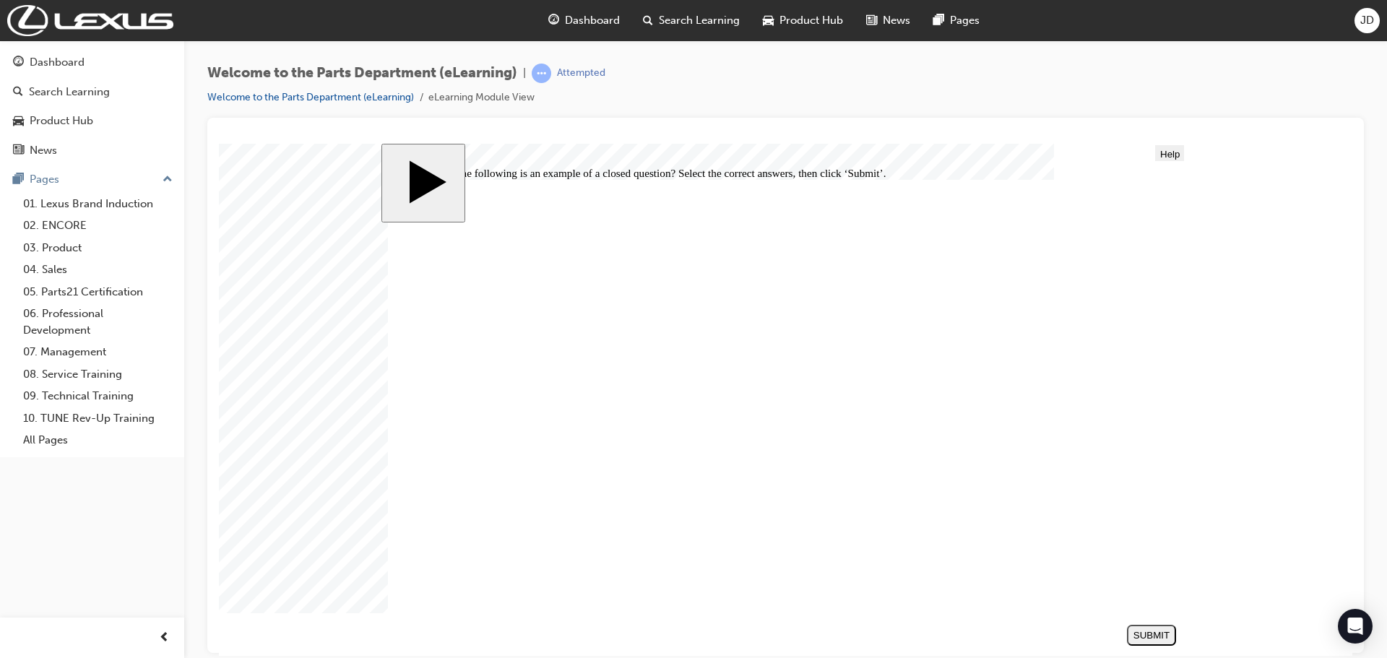
checkbox input "true"
click at [1141, 634] on div "SUBMIT" at bounding box center [1152, 634] width 38 height 11
radio input "true"
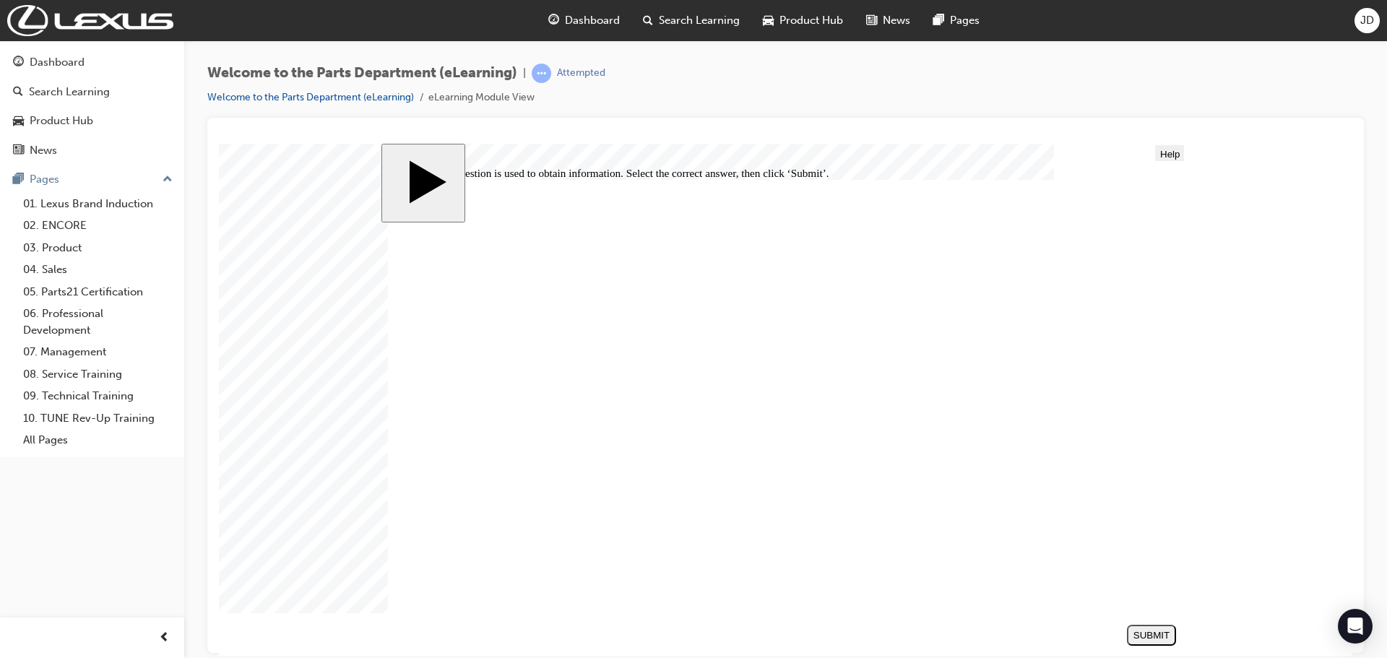
click at [1160, 633] on div "SUBMIT" at bounding box center [1152, 634] width 38 height 11
radio input "true"
click at [1159, 632] on div "SUBMIT" at bounding box center [1152, 634] width 38 height 11
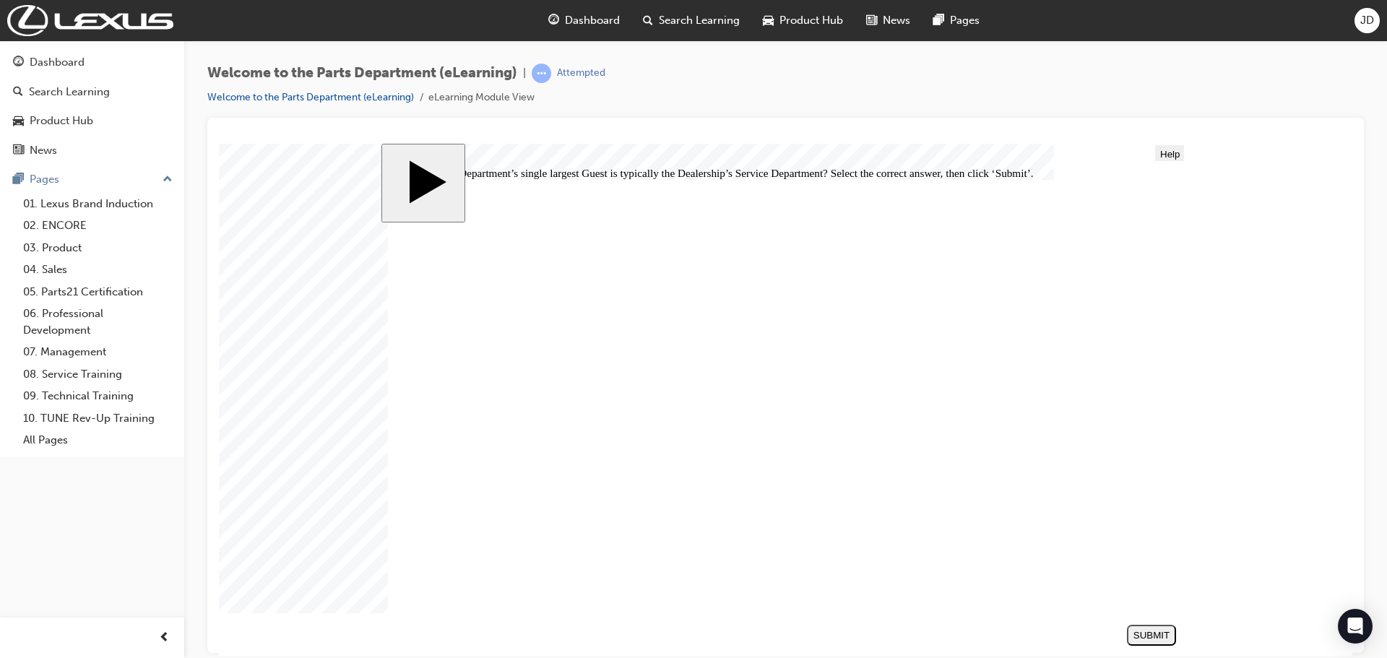
drag, startPoint x: 540, startPoint y: 385, endPoint x: 634, endPoint y: 409, distance: 97.6
click at [1164, 633] on div "SUBMIT" at bounding box center [1152, 634] width 38 height 11
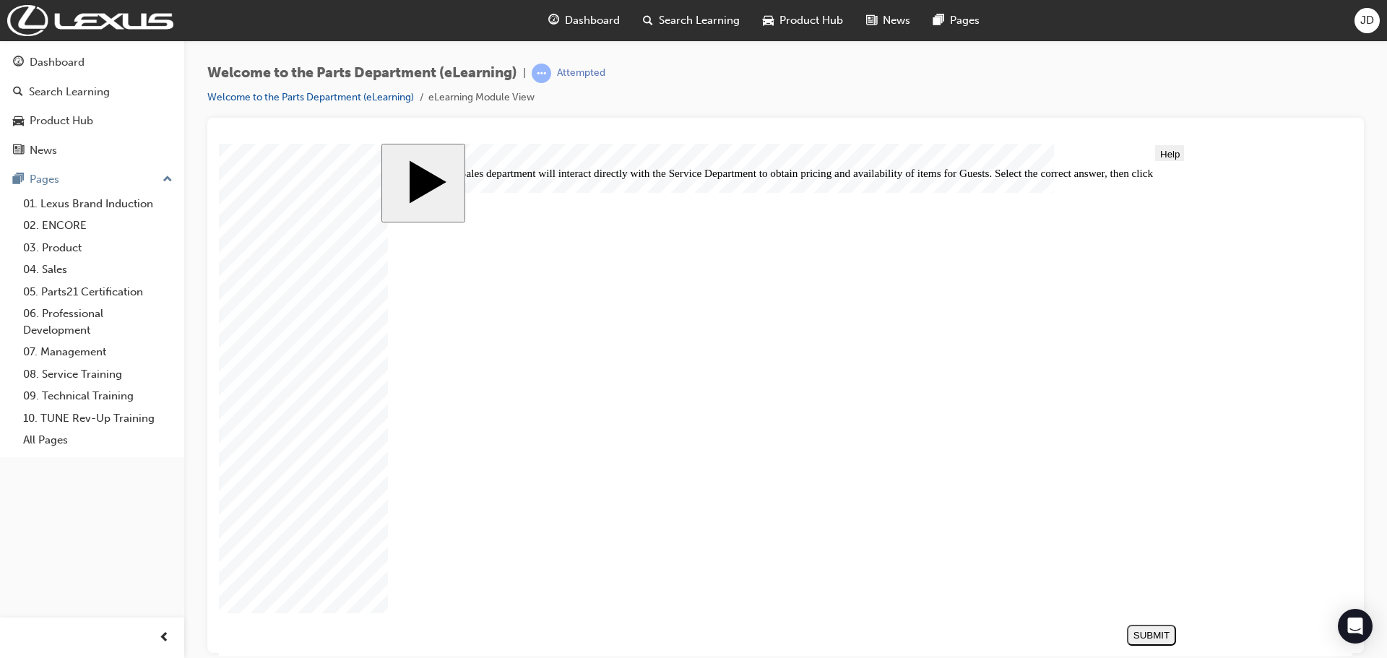
radio input "false"
radio input "true"
click at [1152, 636] on div "SUBMIT" at bounding box center [1152, 634] width 38 height 11
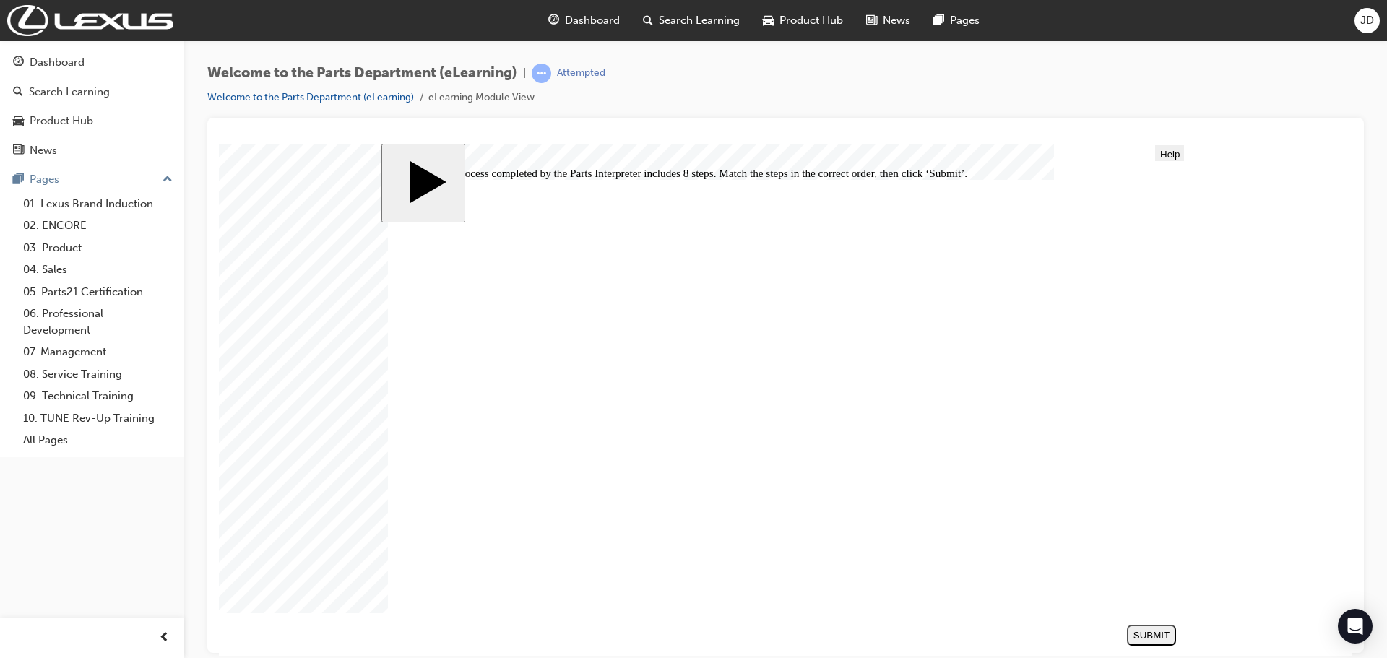
drag, startPoint x: 883, startPoint y: 385, endPoint x: 865, endPoint y: 386, distance: 17.4
drag, startPoint x: 884, startPoint y: 524, endPoint x: 863, endPoint y: 436, distance: 90.4
drag, startPoint x: 1165, startPoint y: 446, endPoint x: 1171, endPoint y: 440, distance: 8.7
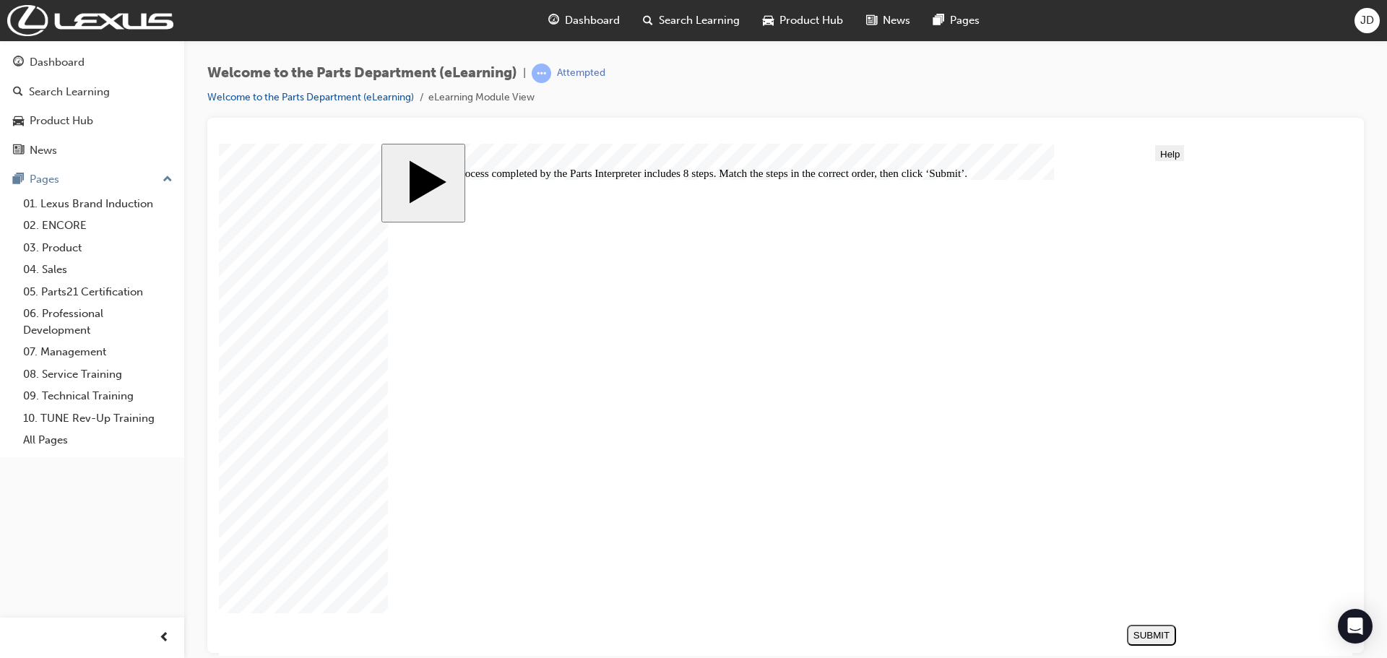
scroll to position [0, 0]
drag, startPoint x: 871, startPoint y: 517, endPoint x: 862, endPoint y: 467, distance: 50.7
drag, startPoint x: 1162, startPoint y: 457, endPoint x: 1149, endPoint y: 558, distance: 102.1
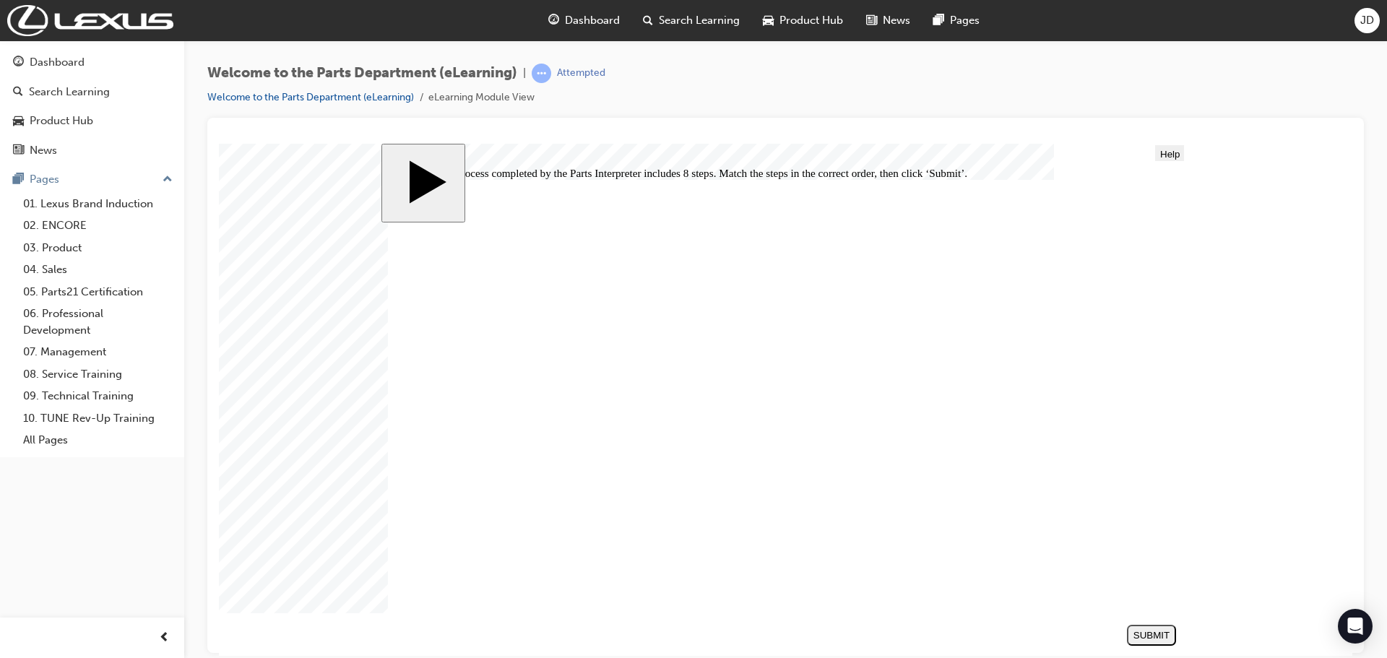
drag, startPoint x: 944, startPoint y: 566, endPoint x: 928, endPoint y: 383, distance: 184.2
drag, startPoint x: 922, startPoint y: 487, endPoint x: 904, endPoint y: 443, distance: 47.6
drag, startPoint x: 909, startPoint y: 483, endPoint x: 891, endPoint y: 480, distance: 17.6
drag, startPoint x: 860, startPoint y: 563, endPoint x: 838, endPoint y: 475, distance: 91.6
drag, startPoint x: 871, startPoint y: 572, endPoint x: 854, endPoint y: 522, distance: 52.5
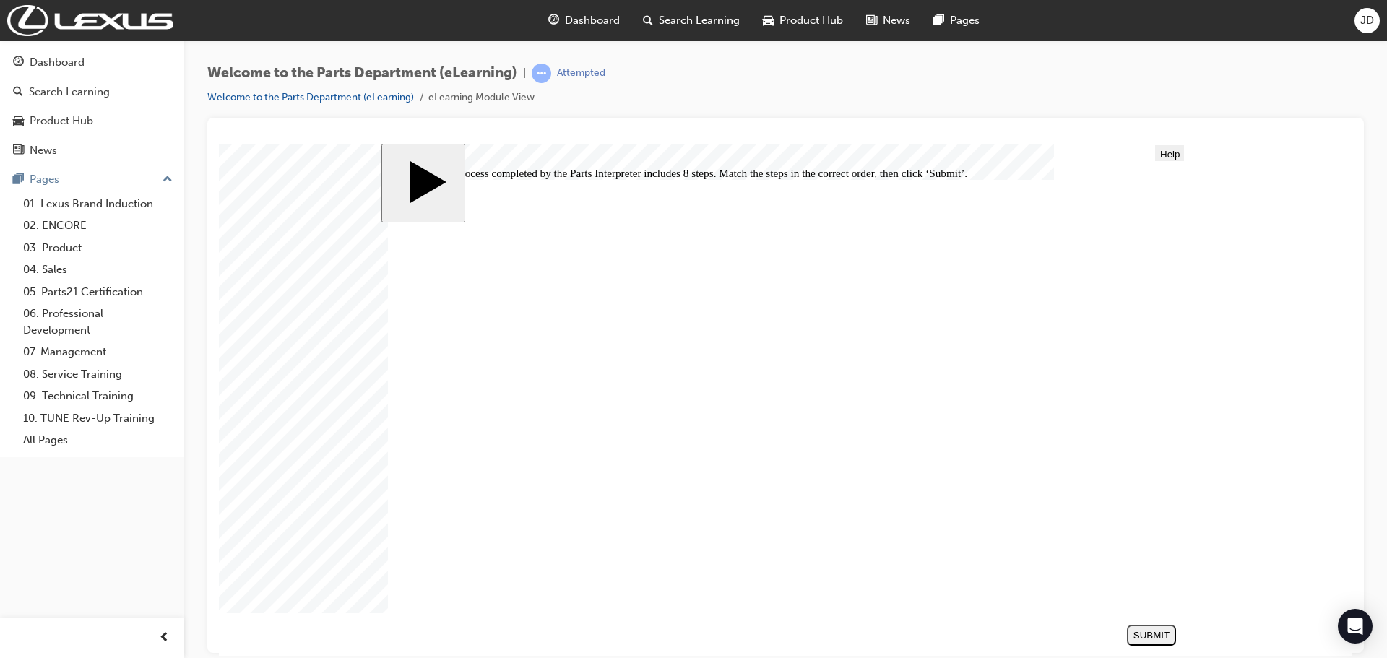
drag, startPoint x: 859, startPoint y: 571, endPoint x: 840, endPoint y: 569, distance: 18.9
click at [1153, 636] on div "SUBMIT" at bounding box center [1152, 634] width 38 height 11
drag, startPoint x: 837, startPoint y: 475, endPoint x: 834, endPoint y: 426, distance: 49.2
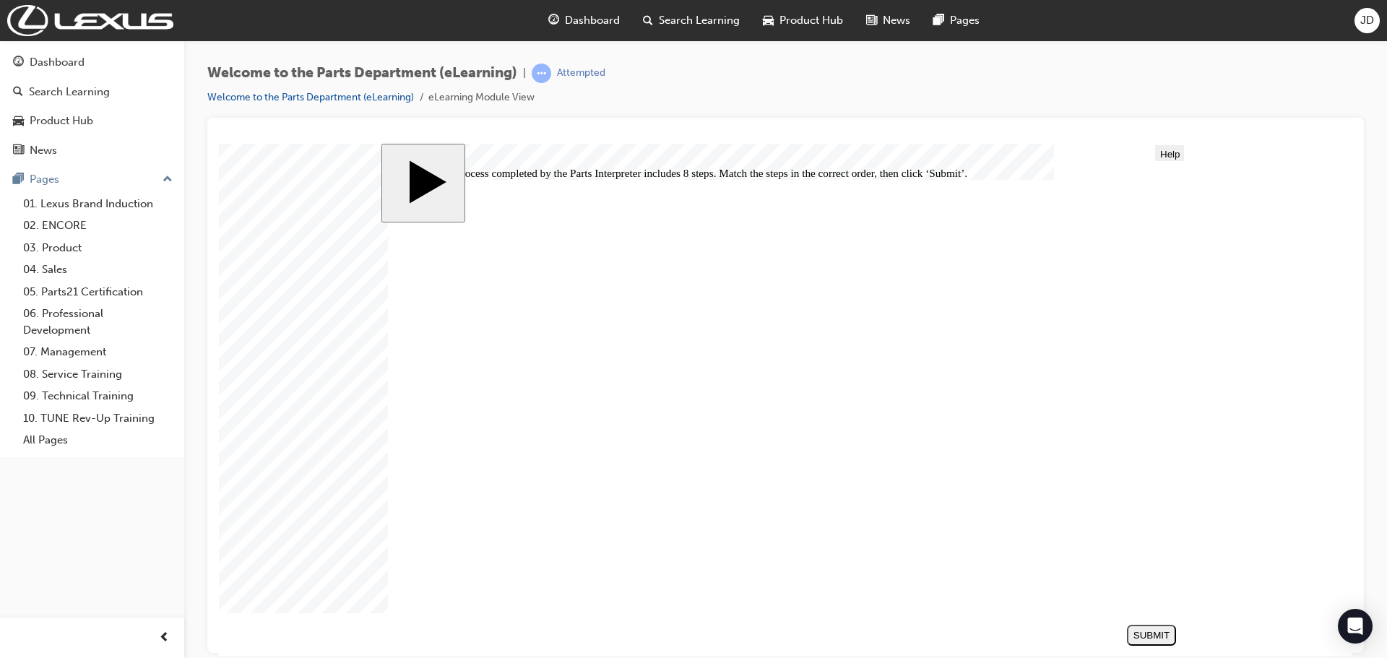
drag, startPoint x: 871, startPoint y: 470, endPoint x: 852, endPoint y: 514, distance: 47.9
drag, startPoint x: 855, startPoint y: 470, endPoint x: 834, endPoint y: 469, distance: 21.0
drag, startPoint x: 910, startPoint y: 491, endPoint x: 909, endPoint y: 450, distance: 40.5
drag, startPoint x: 875, startPoint y: 487, endPoint x: 868, endPoint y: 485, distance: 7.4
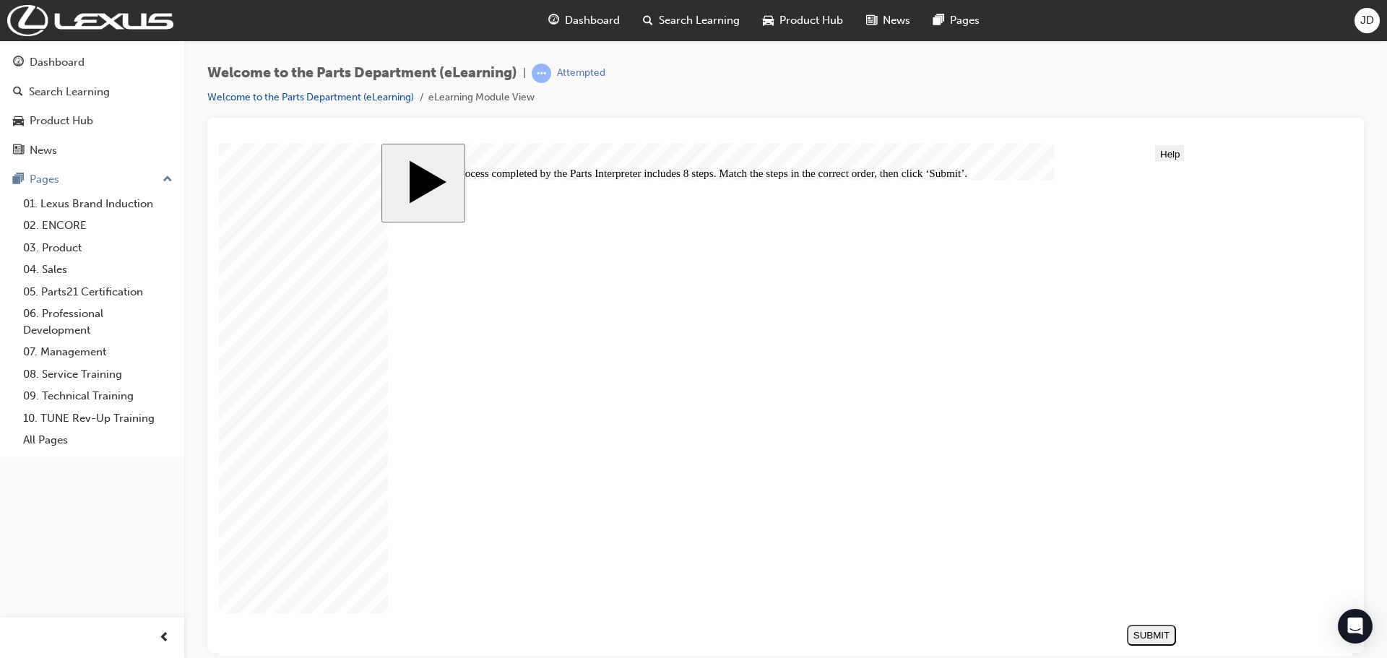
scroll to position [123, 0]
drag, startPoint x: 855, startPoint y: 526, endPoint x: 855, endPoint y: 479, distance: 47.0
drag, startPoint x: 866, startPoint y: 520, endPoint x: 848, endPoint y: 519, distance: 18.1
click at [1154, 637] on div "SUBMIT" at bounding box center [1152, 634] width 38 height 11
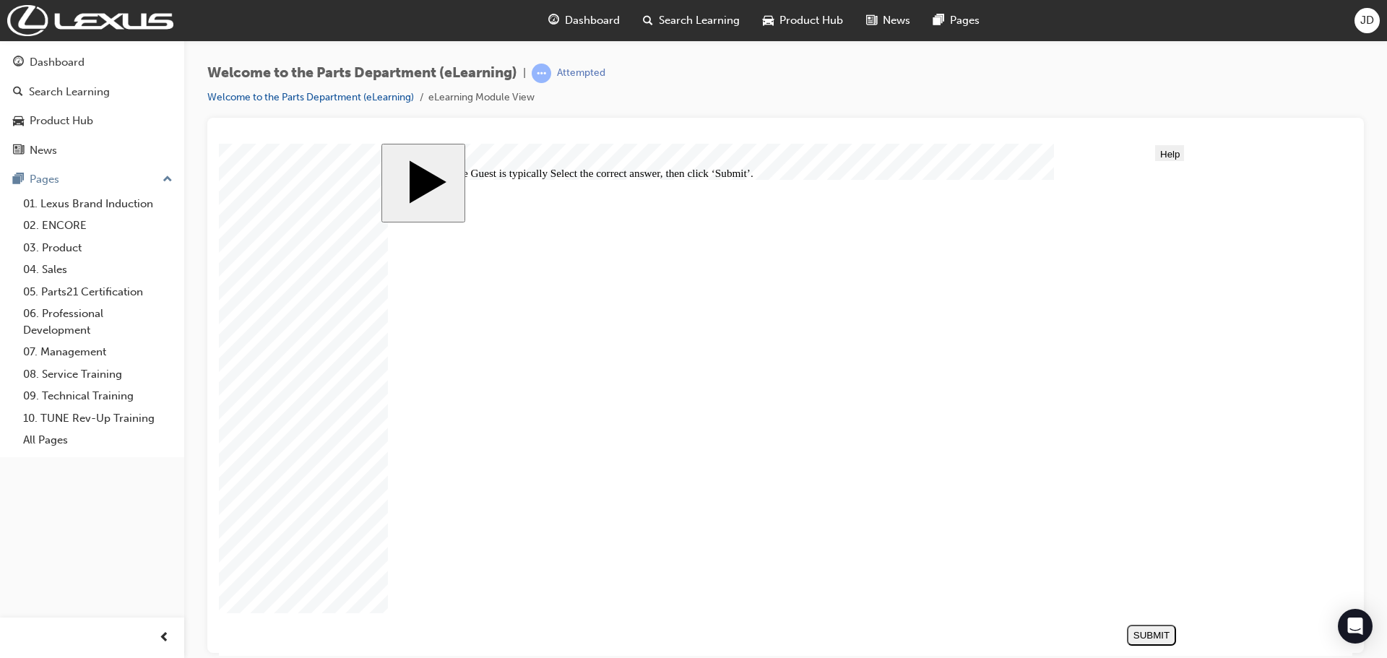
radio input "true"
click at [1166, 644] on button "SUBMIT" at bounding box center [1151, 634] width 49 height 21
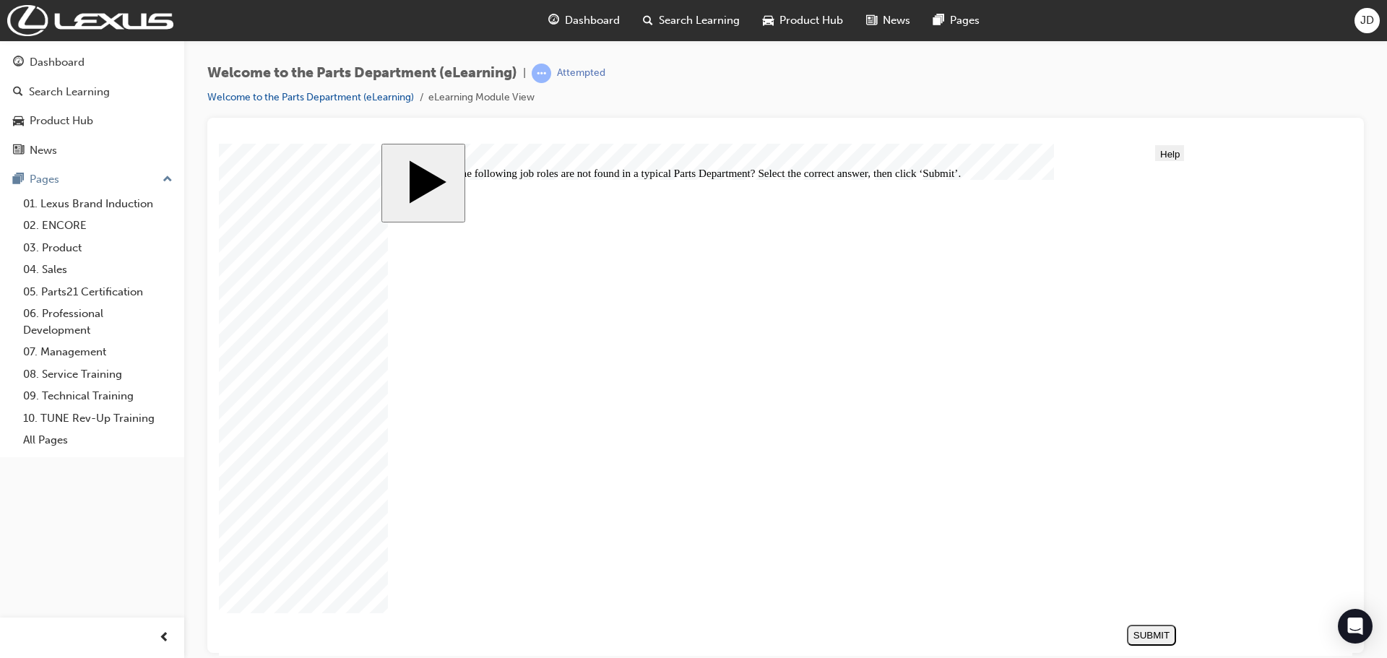
radio input "true"
click at [1152, 631] on div "SUBMIT" at bounding box center [1152, 634] width 38 height 11
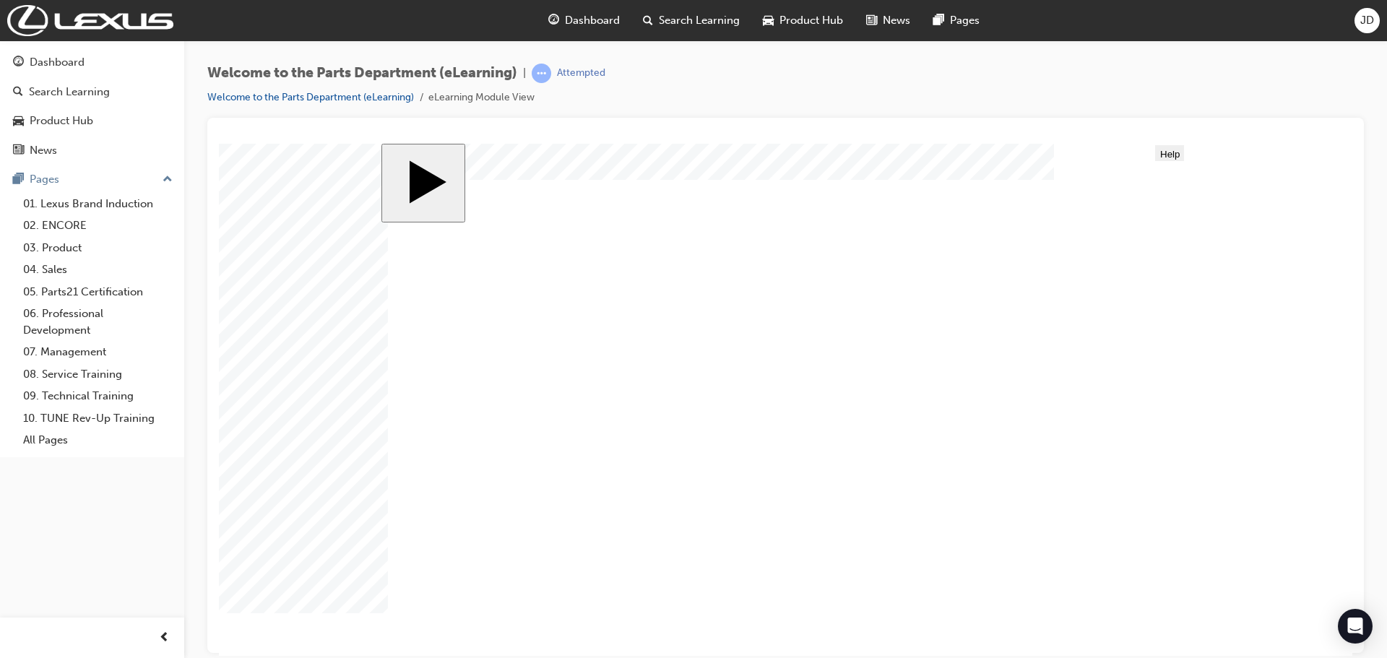
scroll to position [0, 0]
click at [1154, 636] on div "SUBMIT" at bounding box center [1152, 634] width 38 height 11
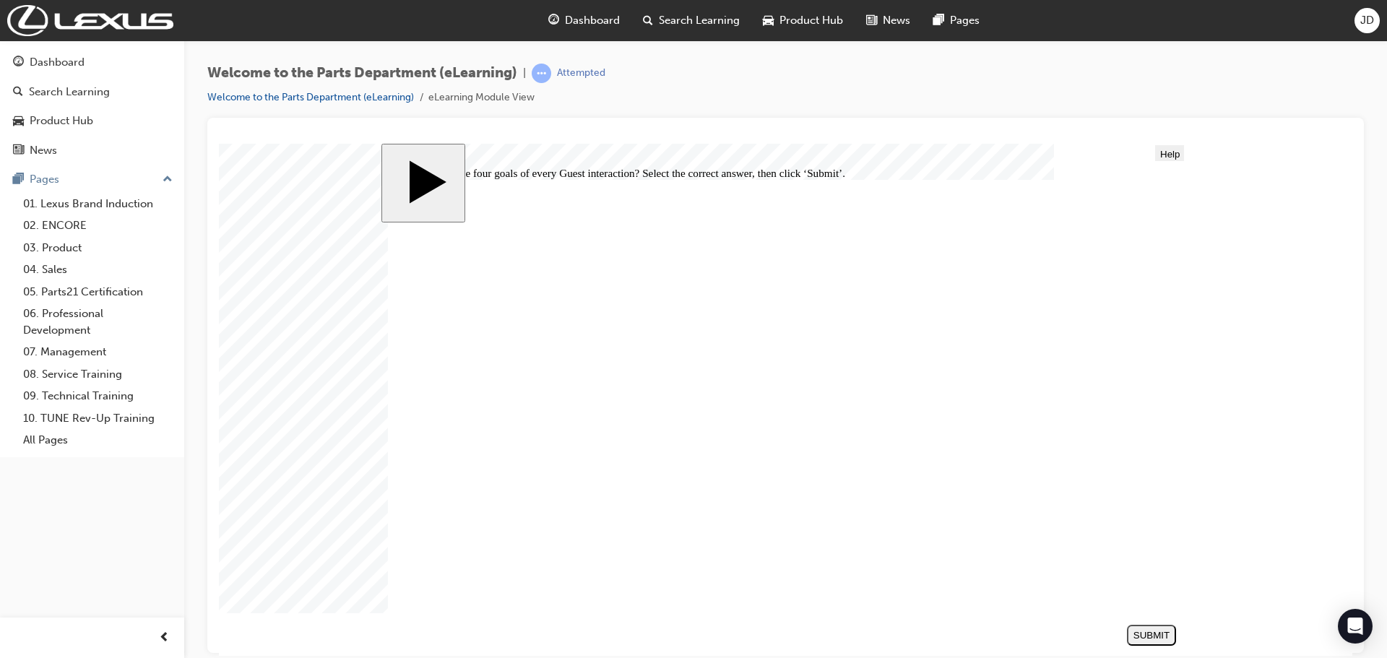
radio input "false"
radio input "true"
click at [1151, 640] on div "SUBMIT" at bounding box center [1152, 634] width 38 height 11
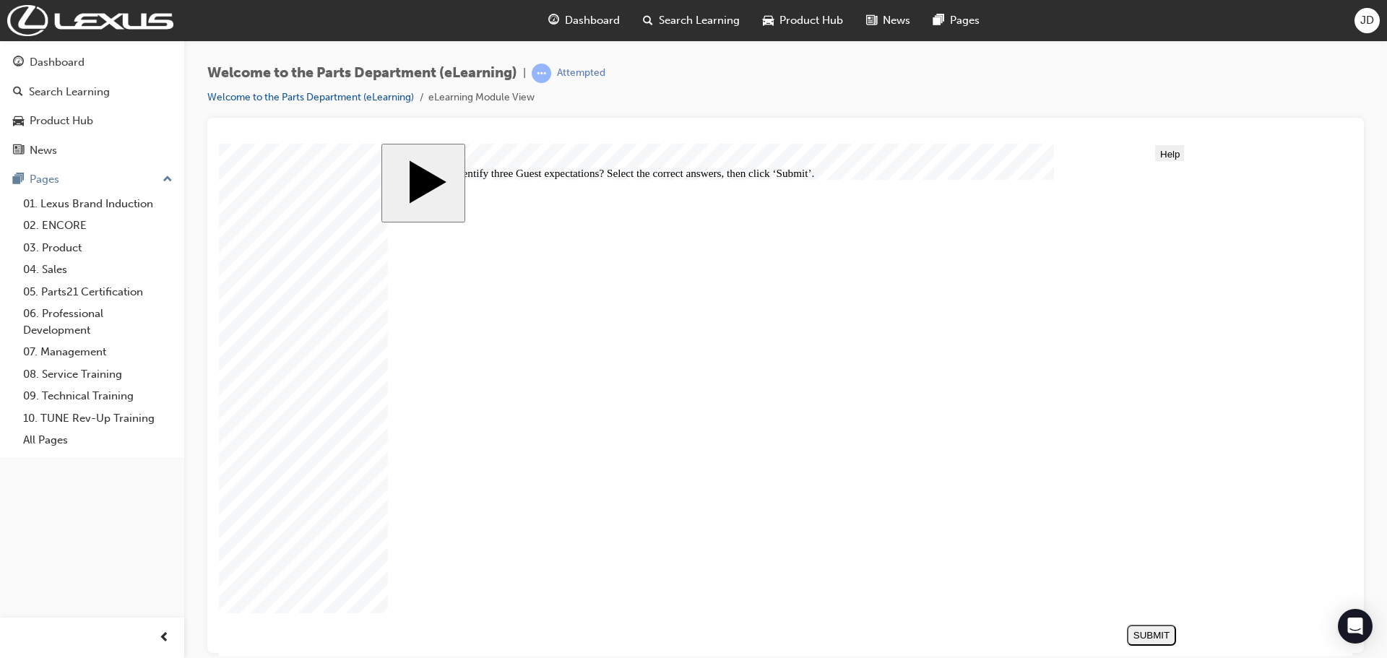
checkbox input "true"
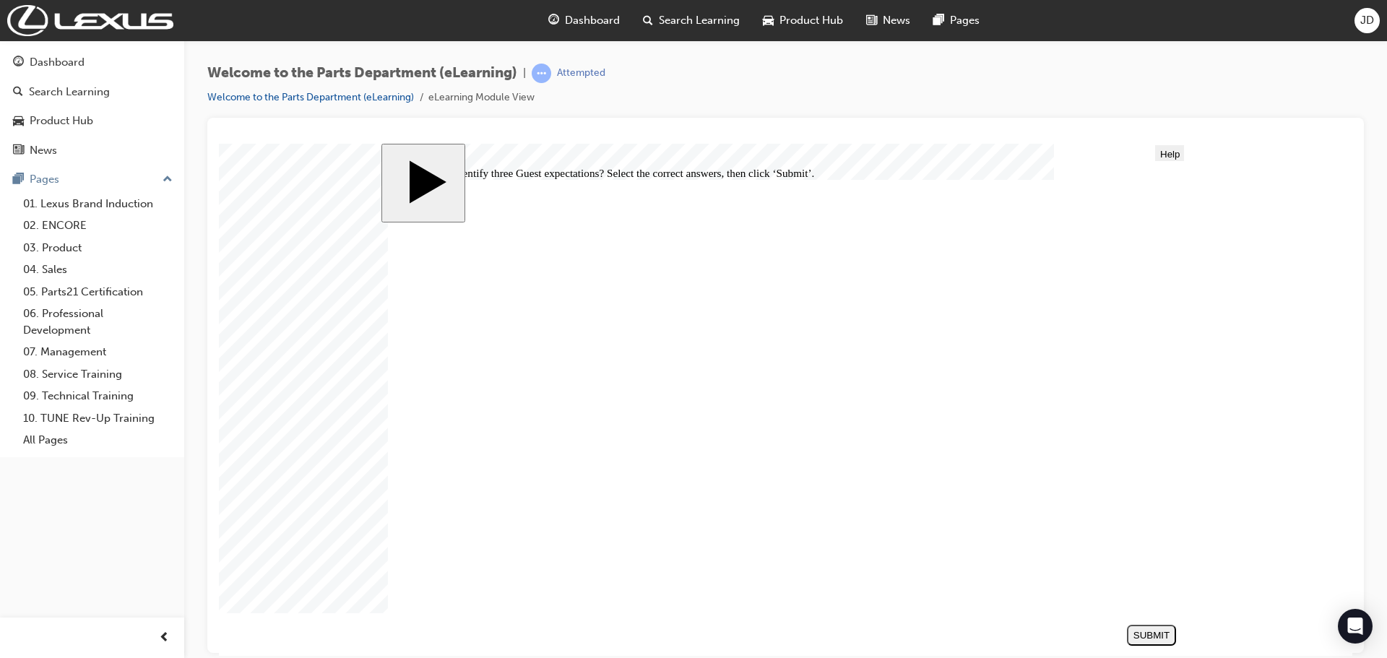
checkbox input "true"
click at [1120, 634] on section "SUBMIT NEXT PREV" at bounding box center [782, 634] width 802 height 32
click at [1142, 635] on div "SUBMIT" at bounding box center [1152, 634] width 38 height 11
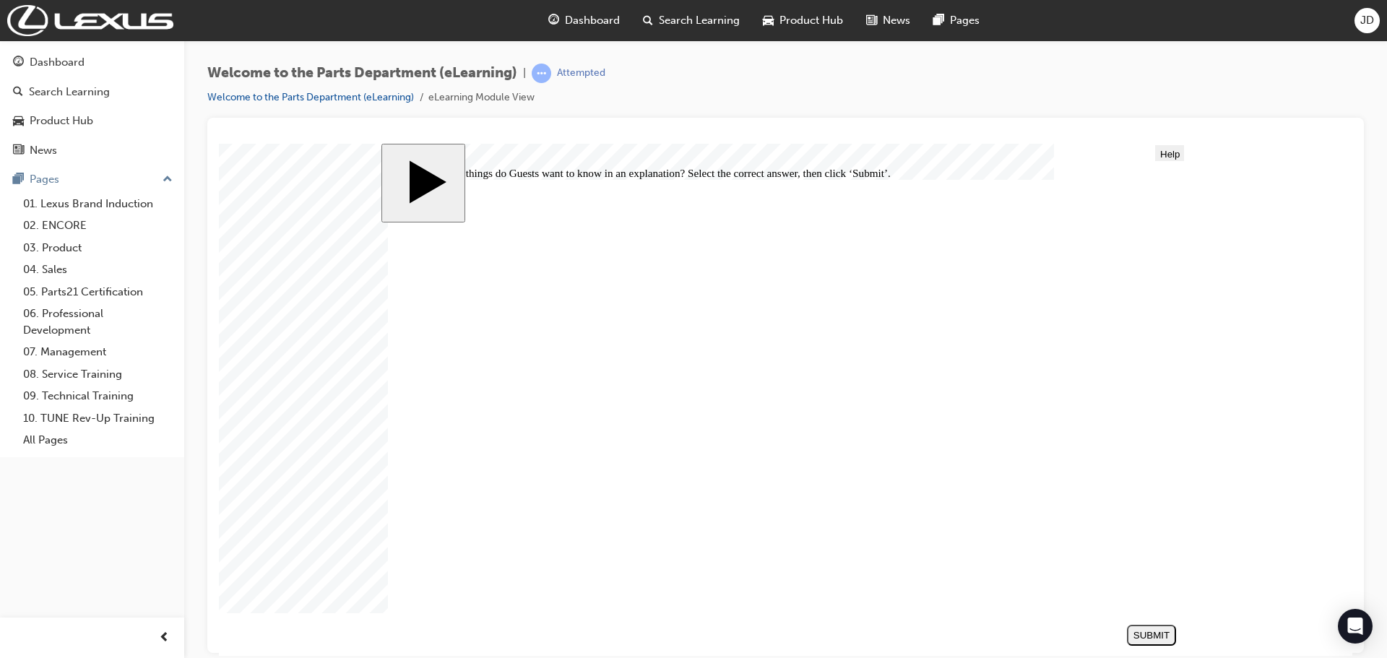
radio input "true"
click at [1159, 640] on div "SUBMIT" at bounding box center [1152, 634] width 38 height 11
radio input "true"
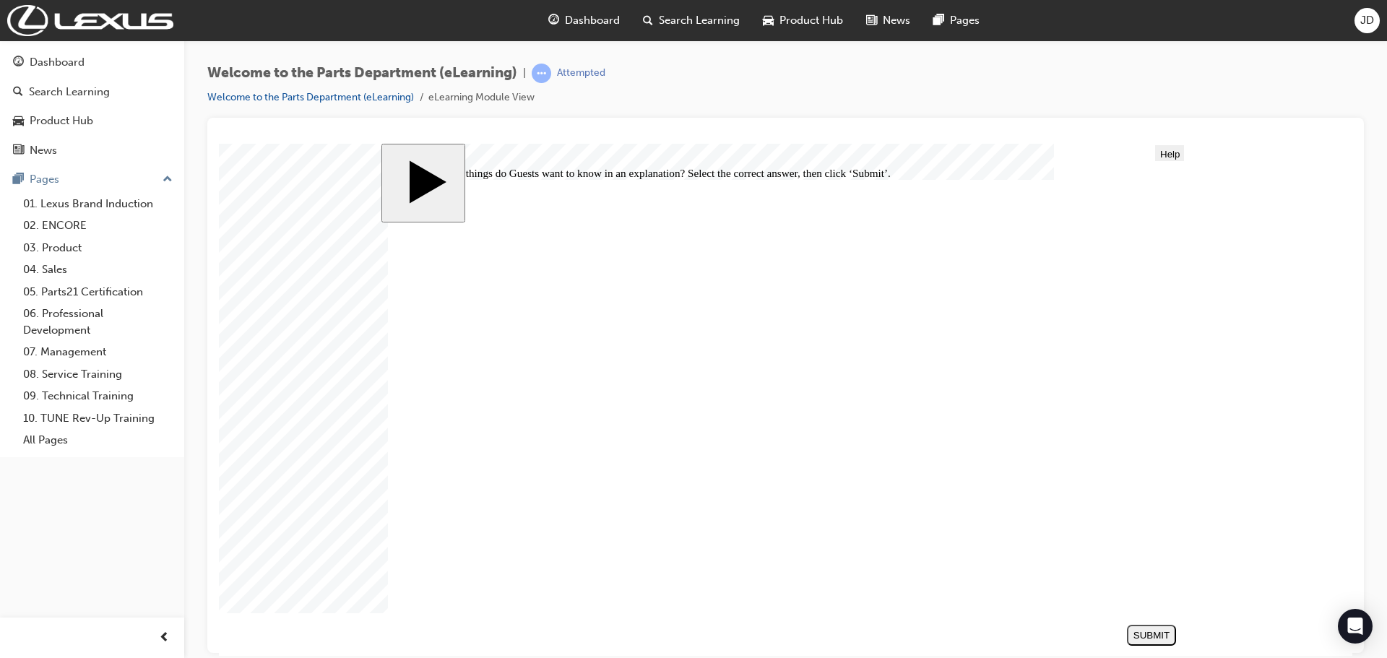
click at [1162, 635] on div "SUBMIT" at bounding box center [1152, 634] width 38 height 11
checkbox input "true"
click at [1152, 629] on div "SUBMIT" at bounding box center [1152, 634] width 38 height 11
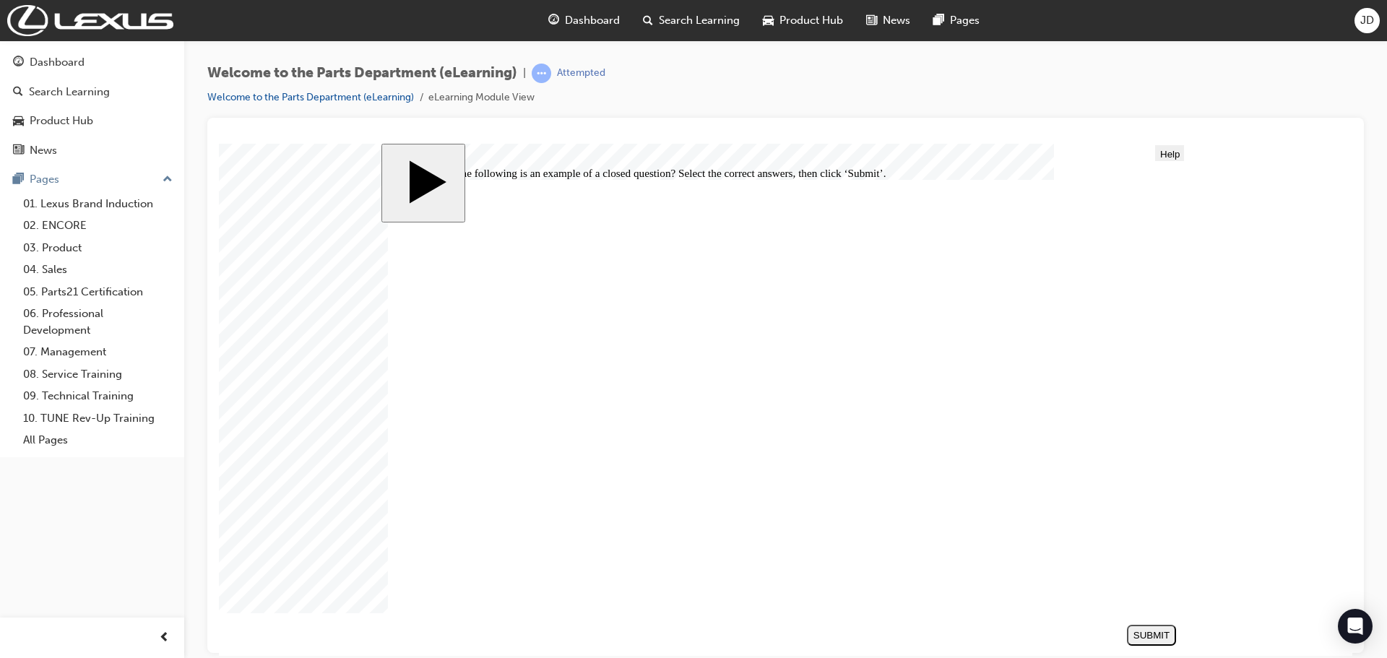
radio input "true"
click at [1150, 631] on div "SUBMIT" at bounding box center [1152, 634] width 38 height 11
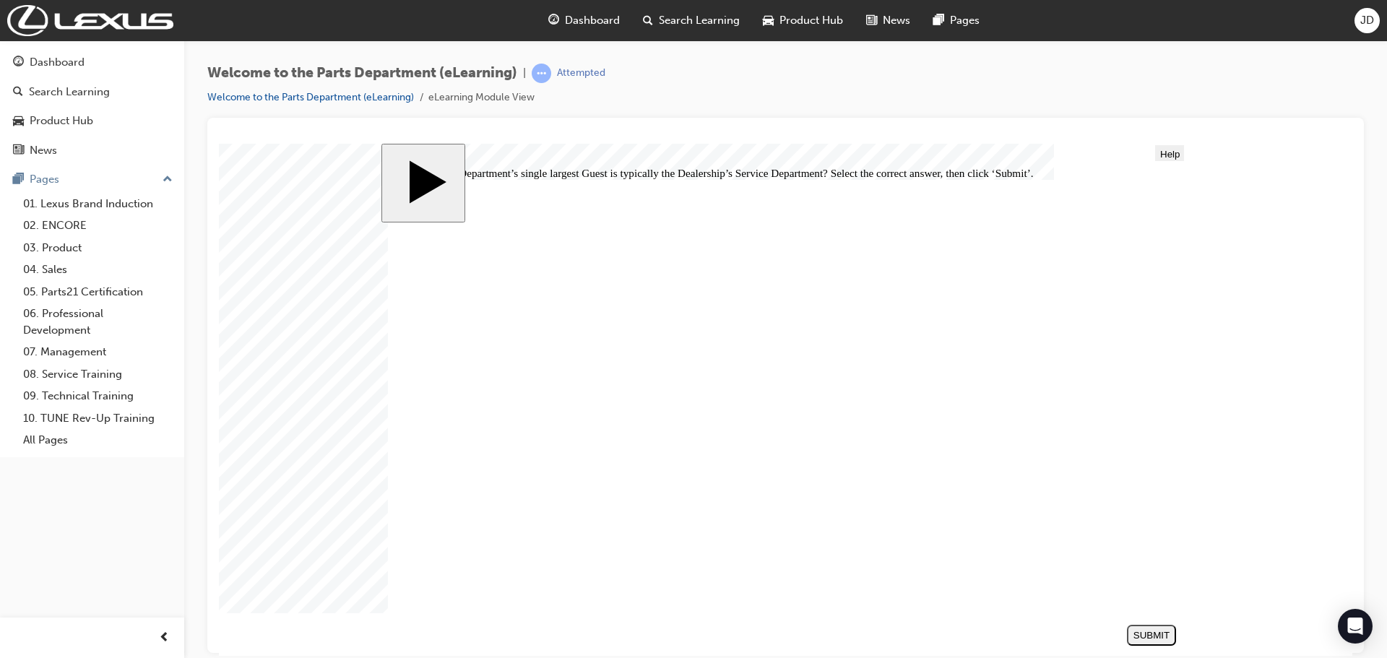
radio input "true"
click at [1147, 635] on div "SUBMIT" at bounding box center [1152, 634] width 38 height 11
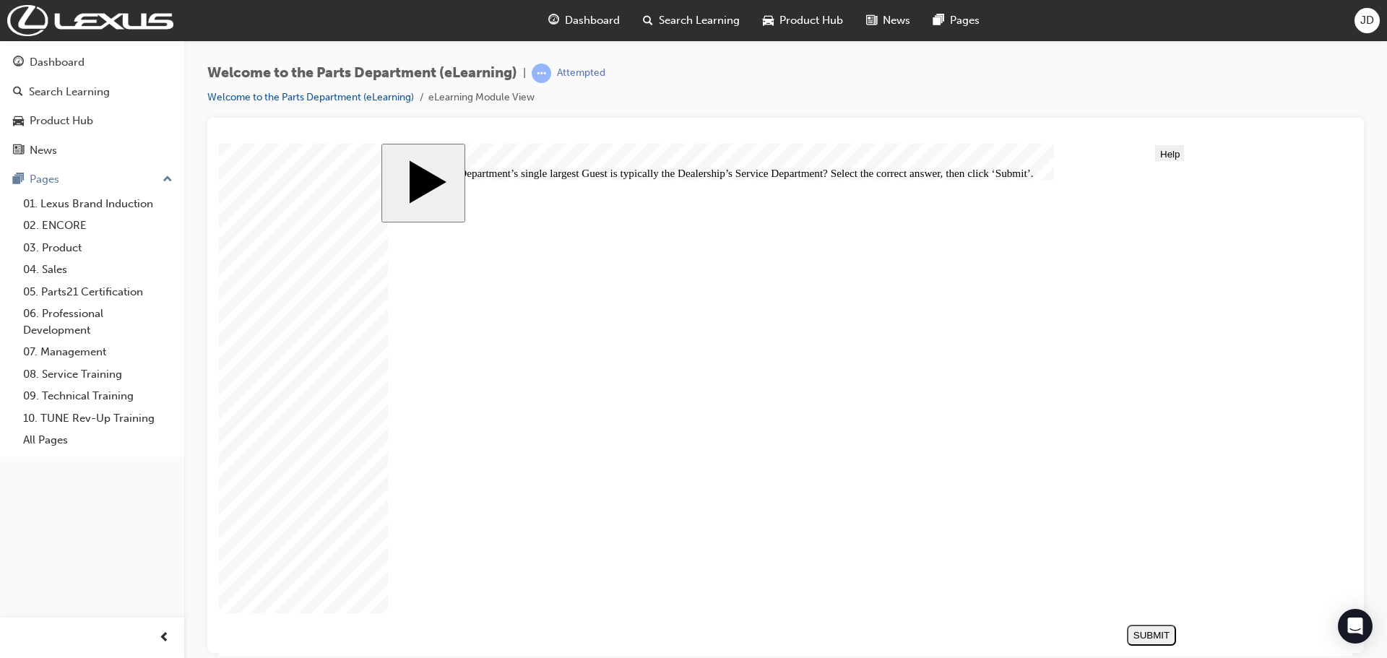
radio input "true"
click at [1162, 644] on button "SUBMIT" at bounding box center [1151, 634] width 49 height 21
